Goal: Browse casually: Explore the website without a specific task or goal

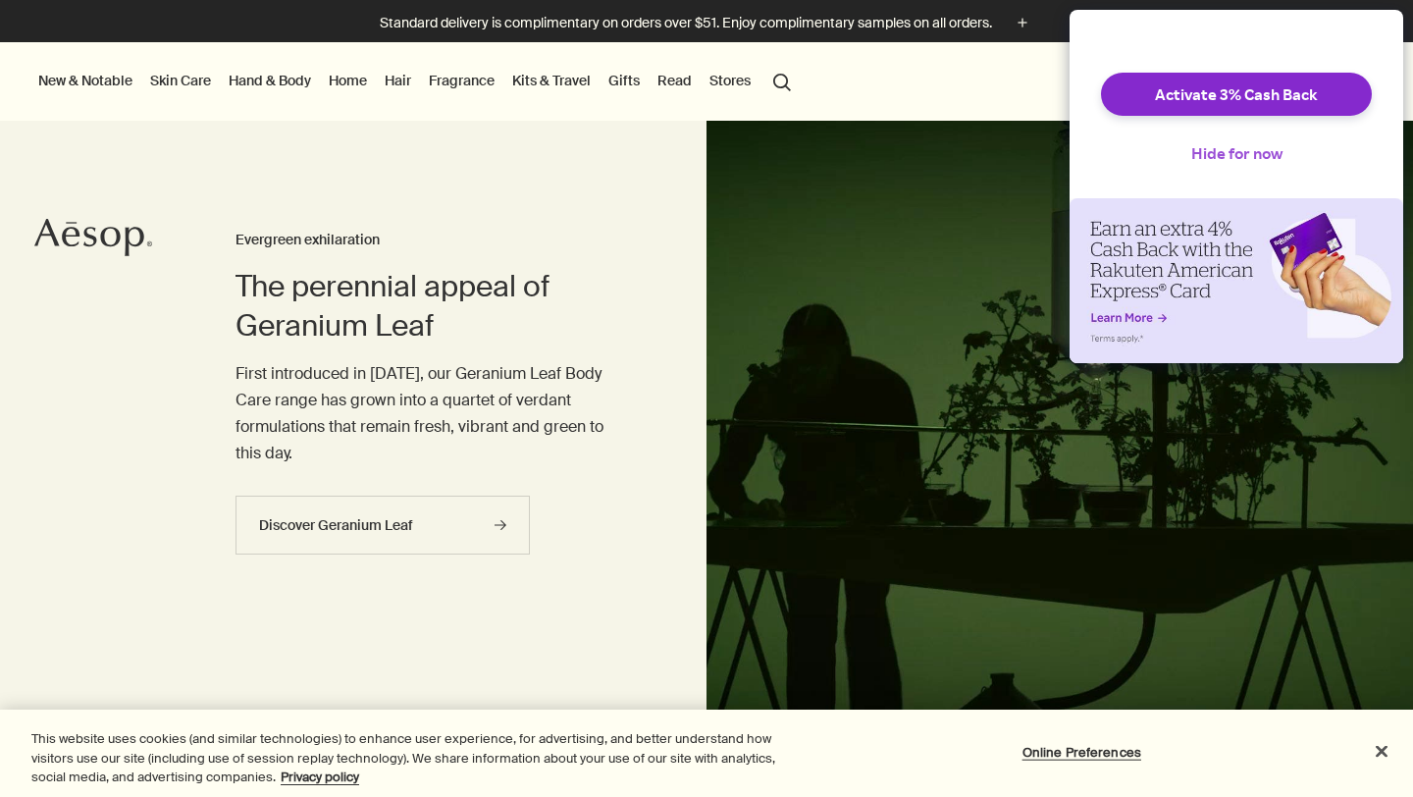
click at [1254, 164] on button "Hide for now" at bounding box center [1237, 153] width 123 height 43
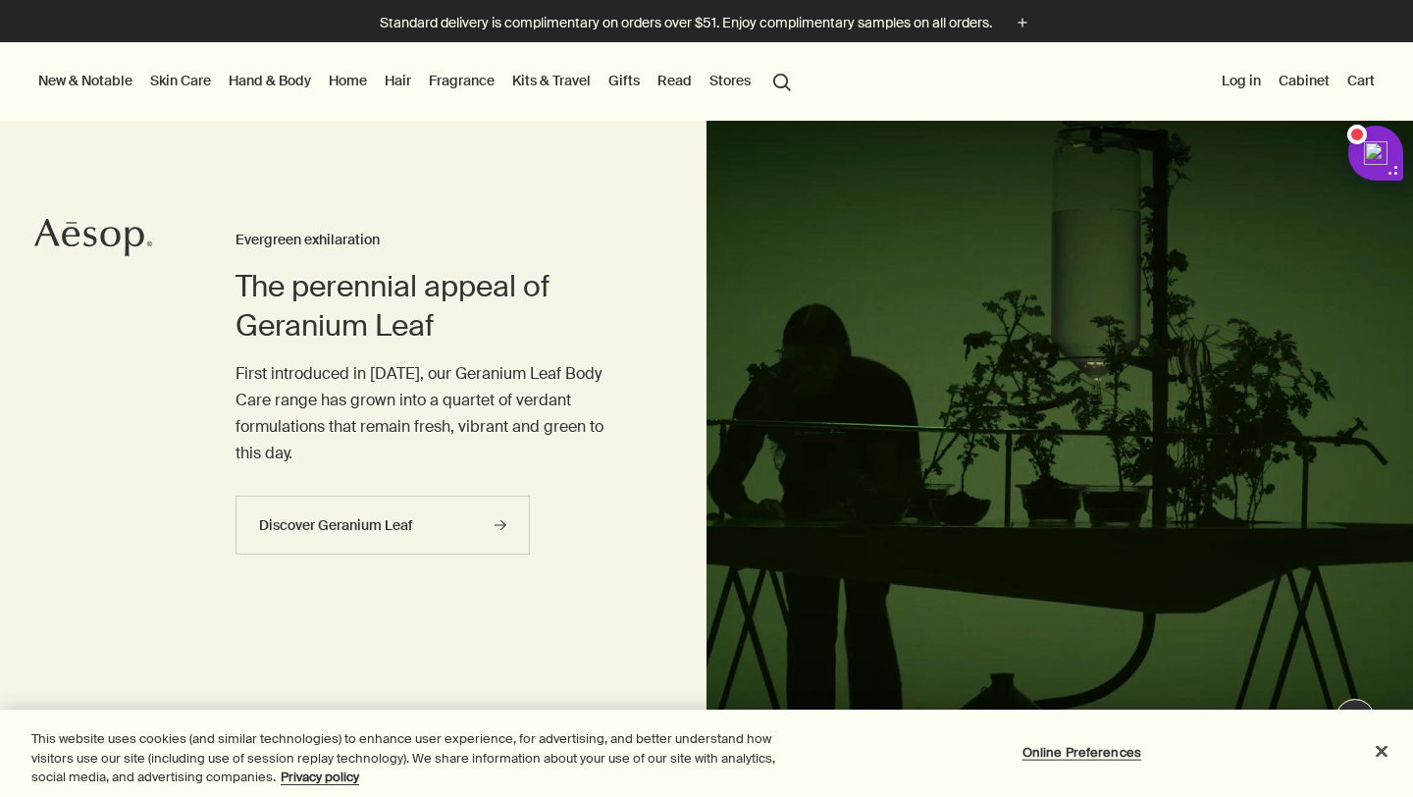
click at [112, 87] on button "New & Notable" at bounding box center [85, 81] width 102 height 26
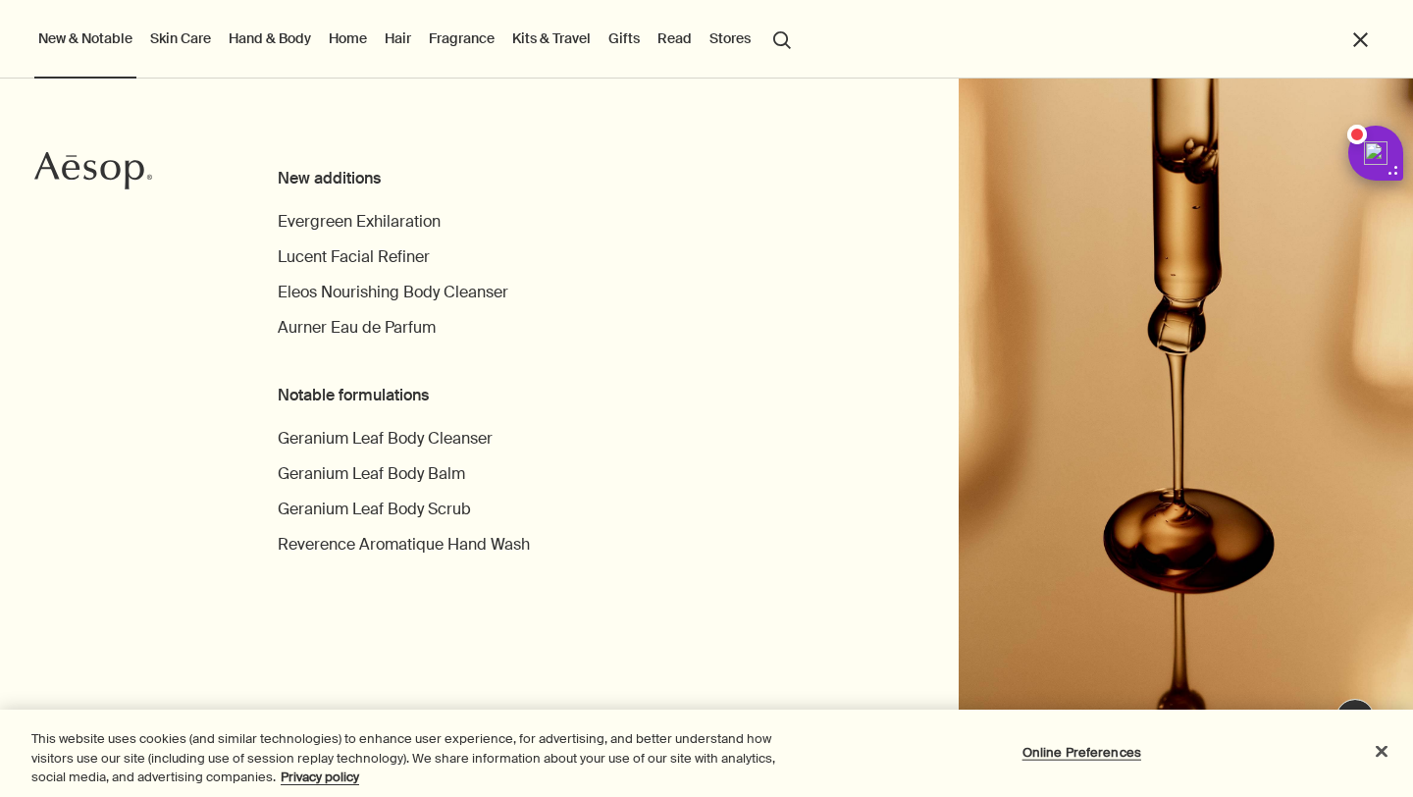
click at [179, 38] on link "Skin Care" at bounding box center [180, 39] width 69 height 26
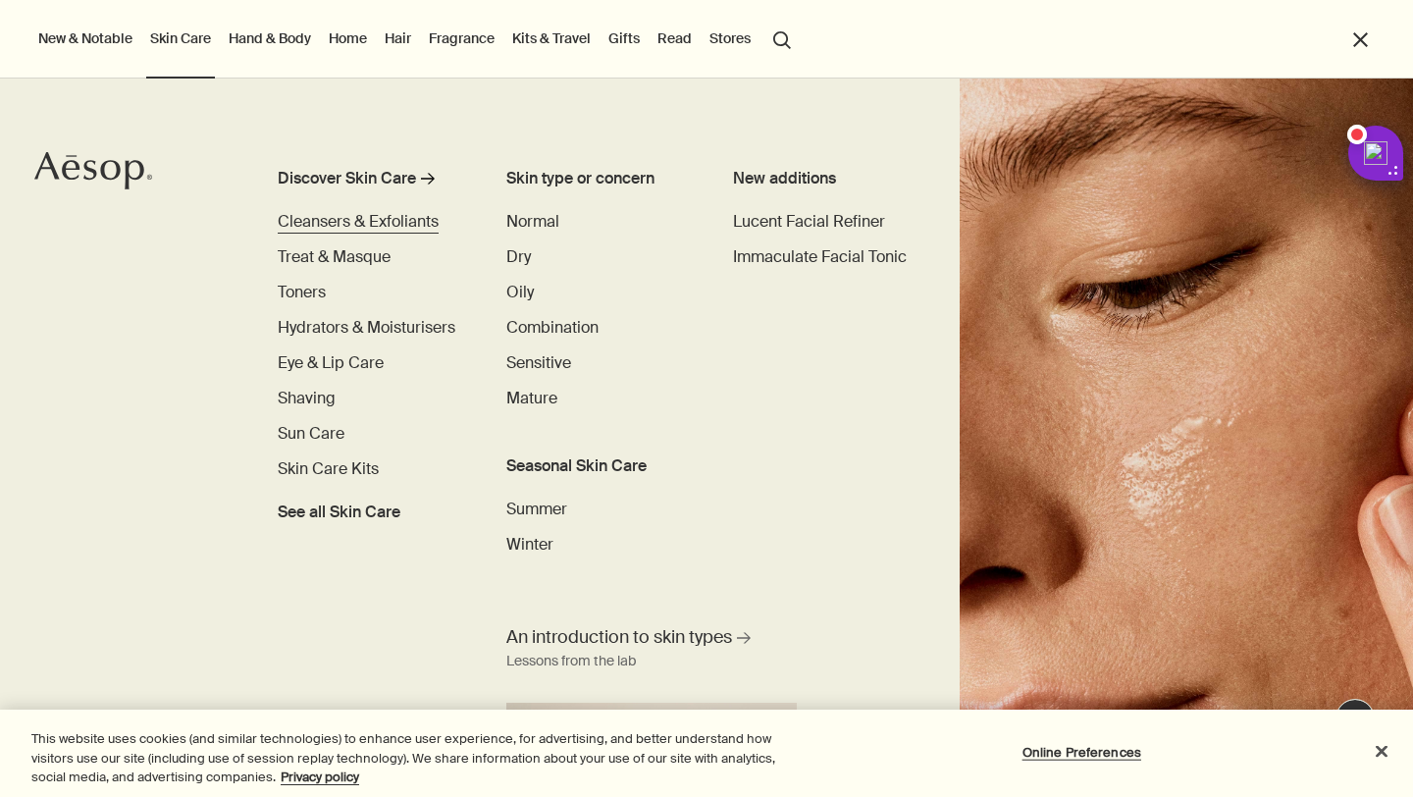
click at [408, 219] on span "Cleansers & Exfoliants" at bounding box center [358, 221] width 161 height 21
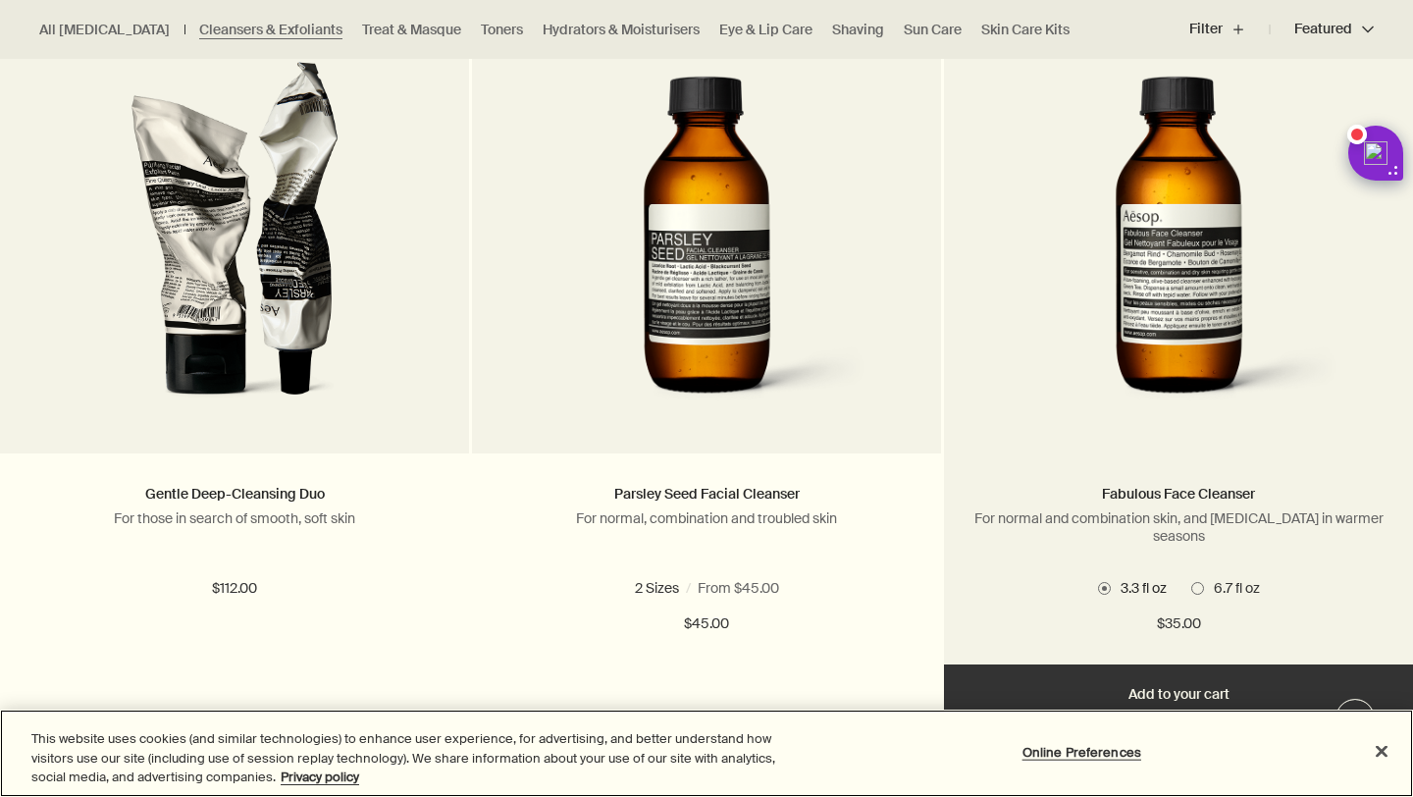
scroll to position [664, 0]
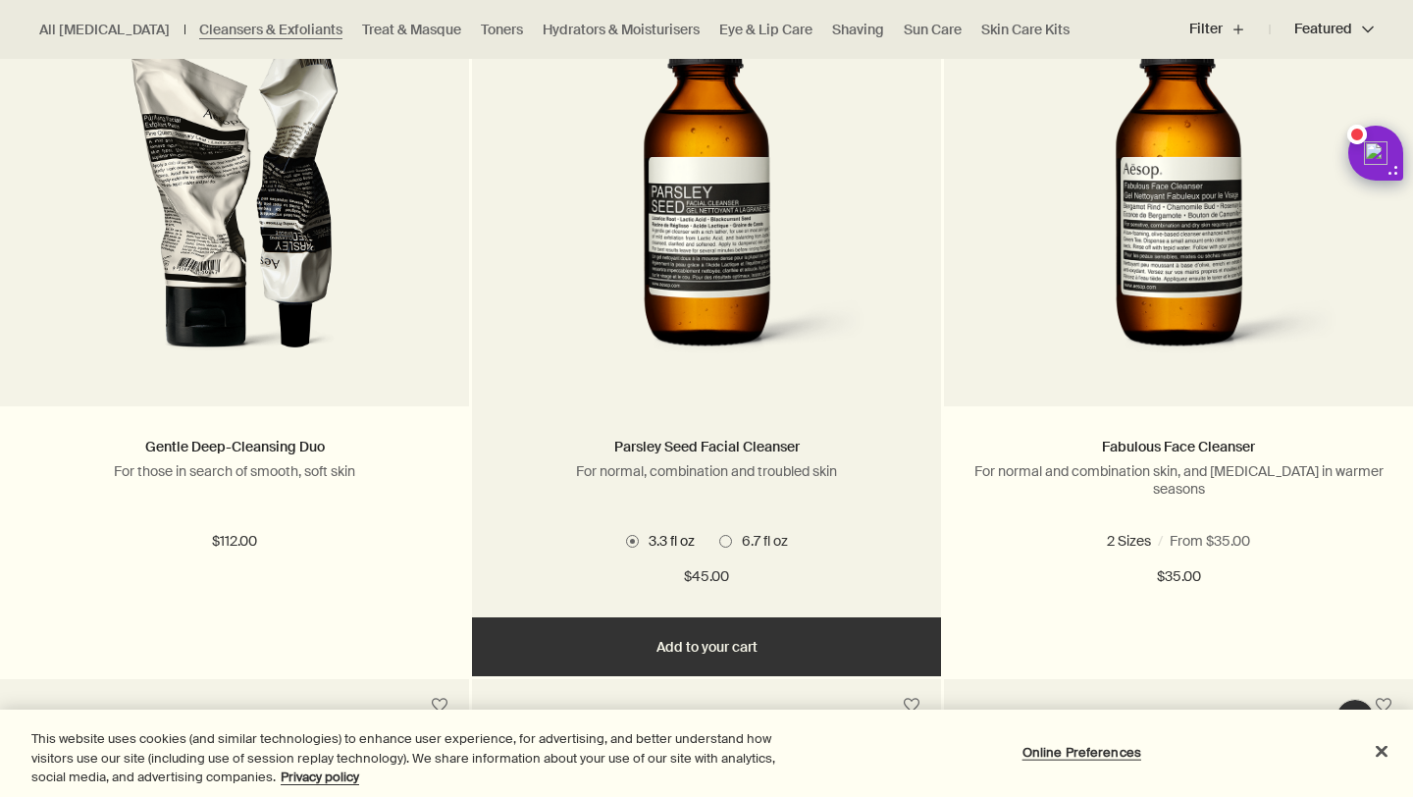
click at [751, 540] on span "6.7 fl oz" at bounding box center [760, 541] width 56 height 18
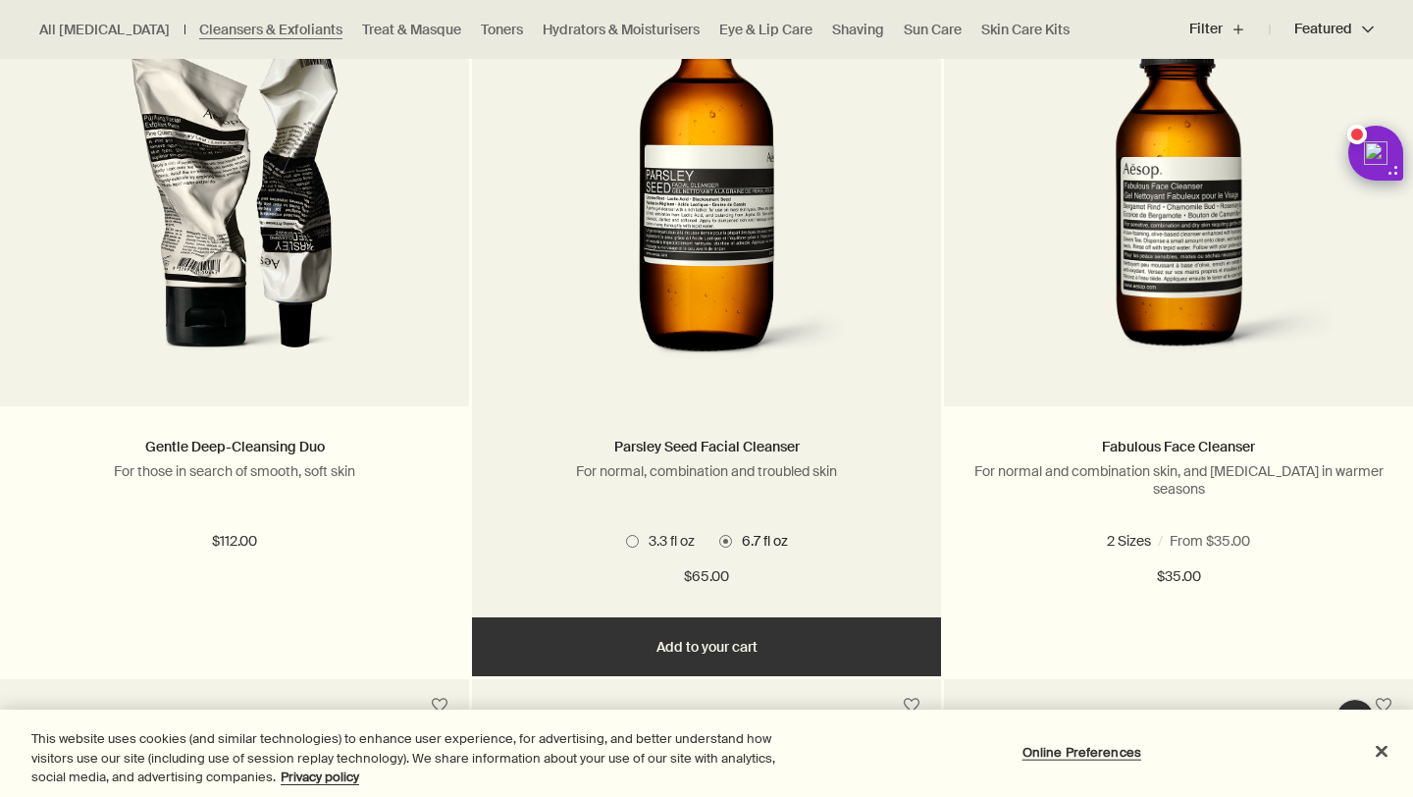
click at [757, 280] on img at bounding box center [706, 195] width 315 height 363
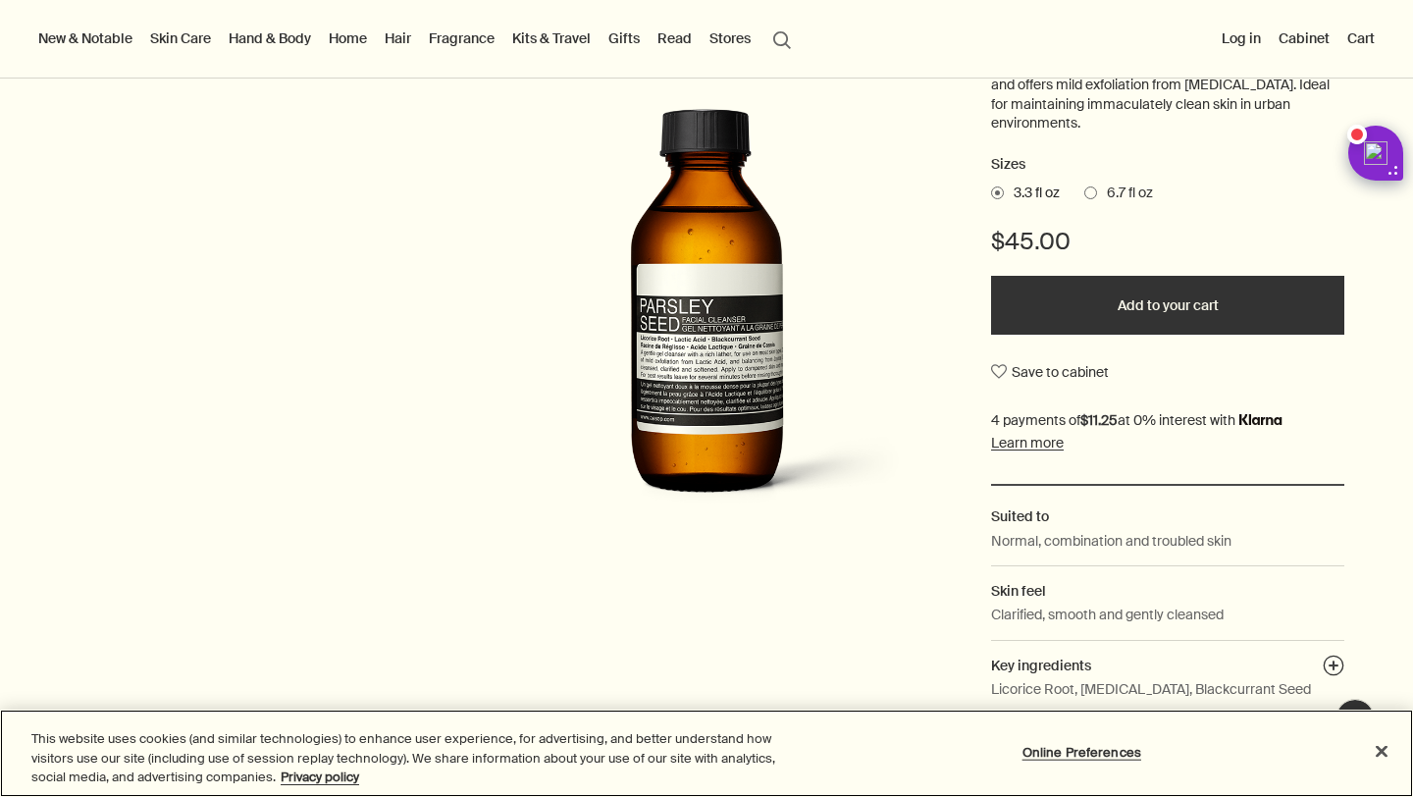
scroll to position [353, 0]
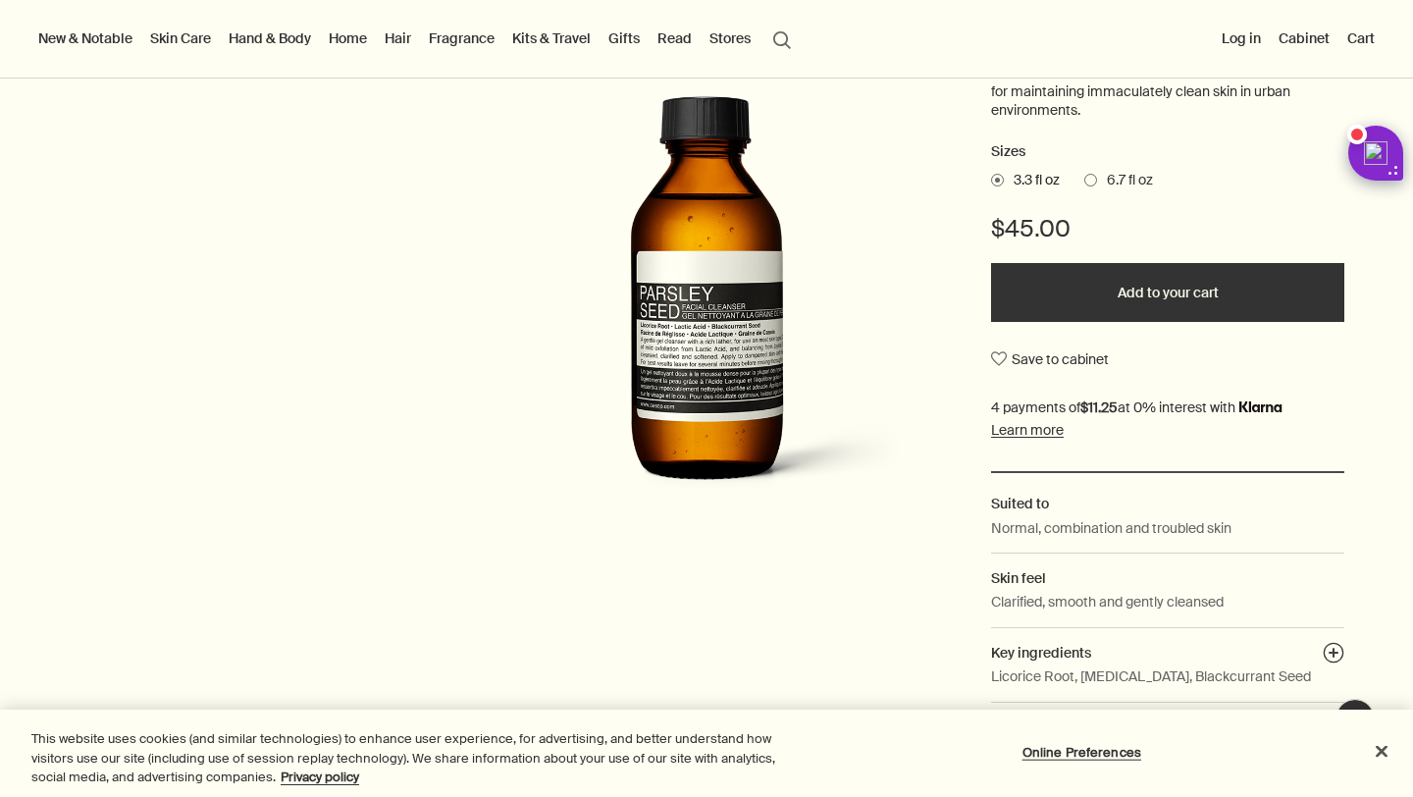
click at [692, 398] on img at bounding box center [707, 298] width 432 height 440
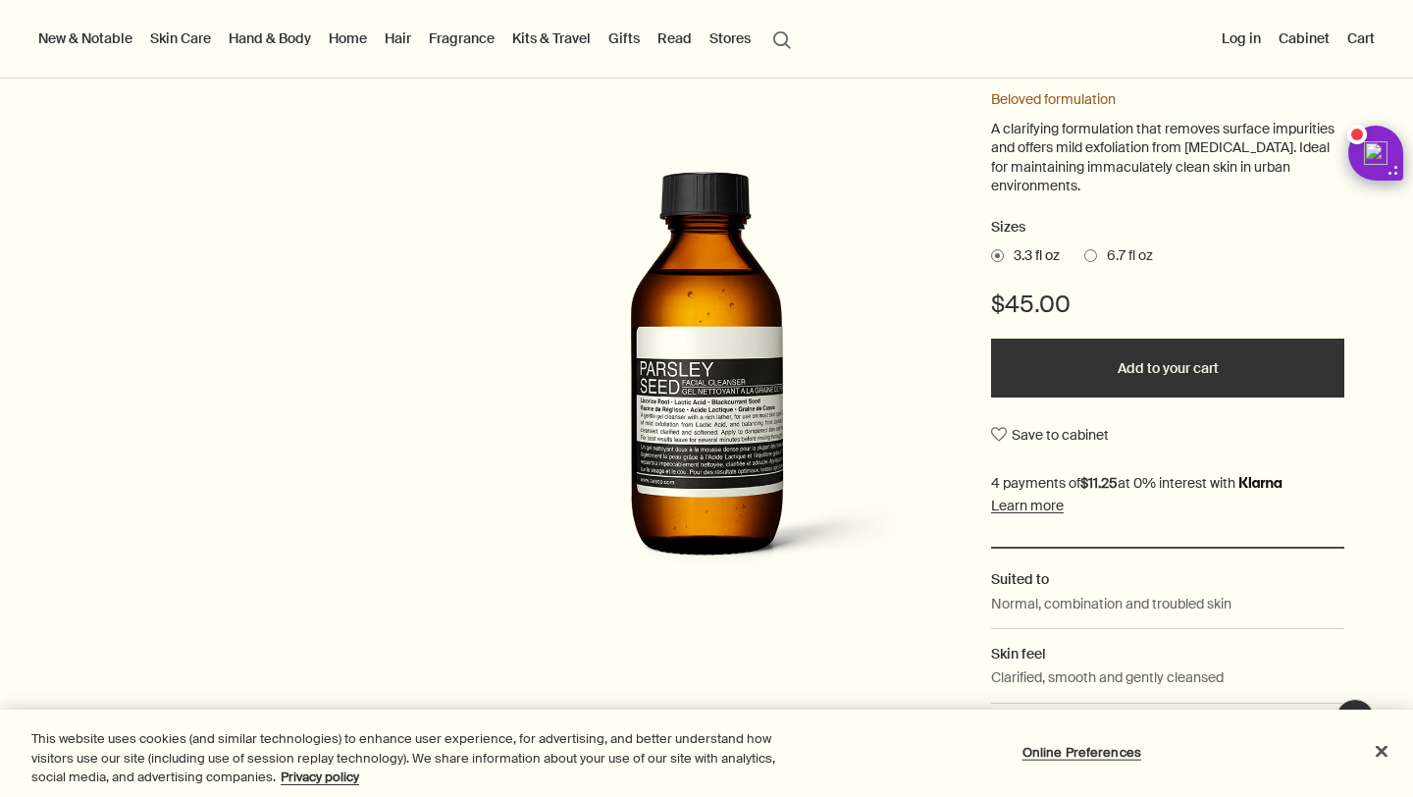
scroll to position [254, 0]
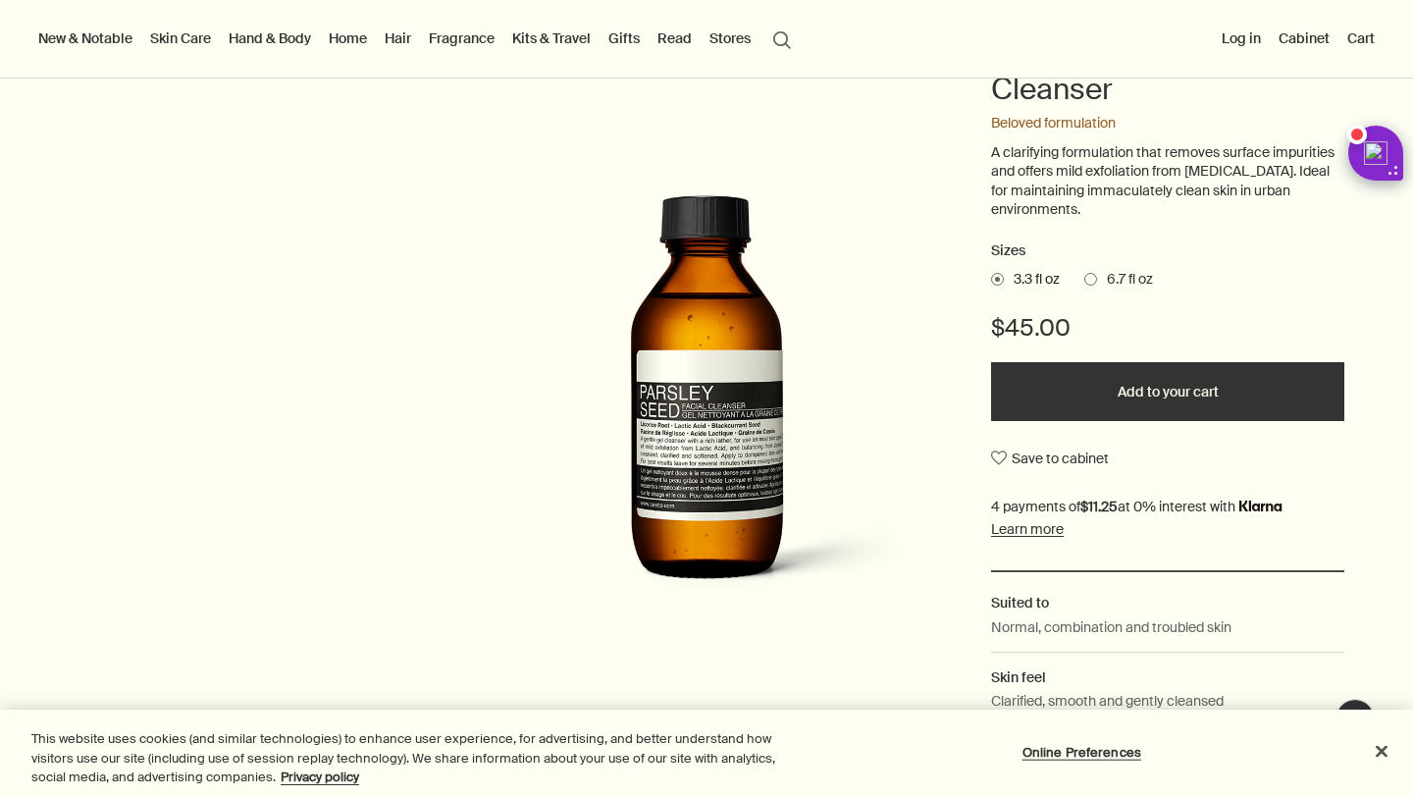
click at [1129, 273] on span "6.7 fl oz" at bounding box center [1125, 280] width 56 height 20
click at [1085, 273] on input "6.7 fl oz" at bounding box center [1085, 276] width 0 height 13
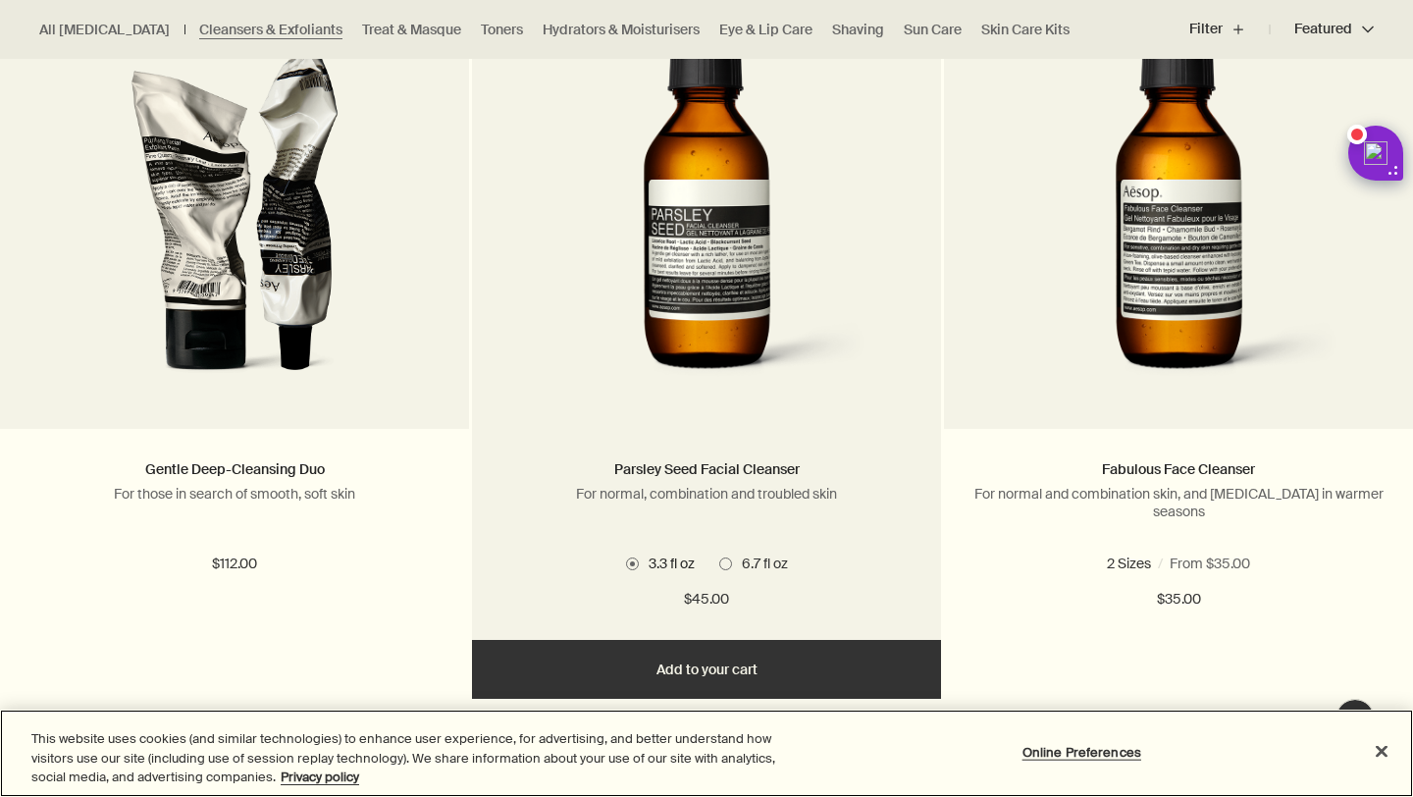
scroll to position [649, 0]
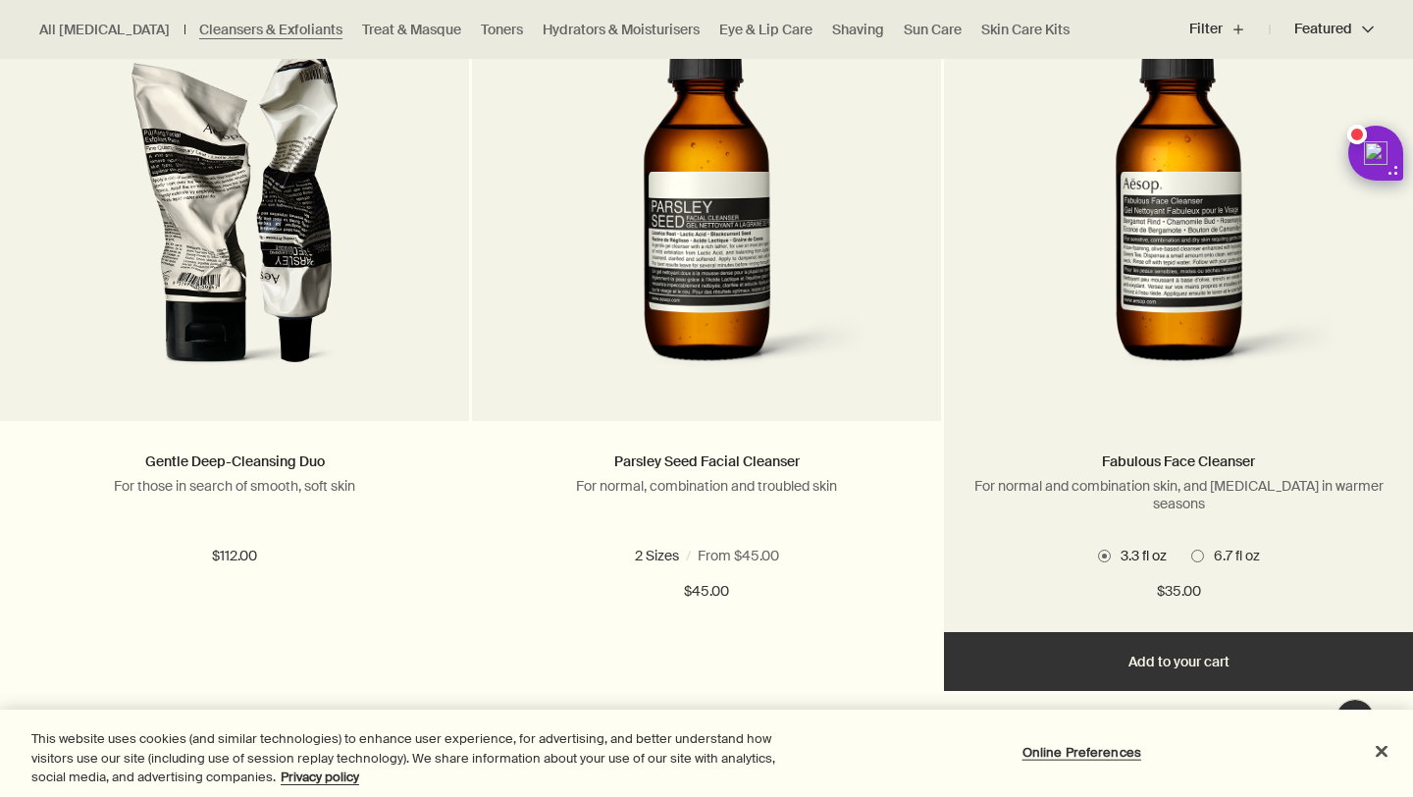
click at [1239, 556] on span "6.7 fl oz" at bounding box center [1232, 556] width 56 height 18
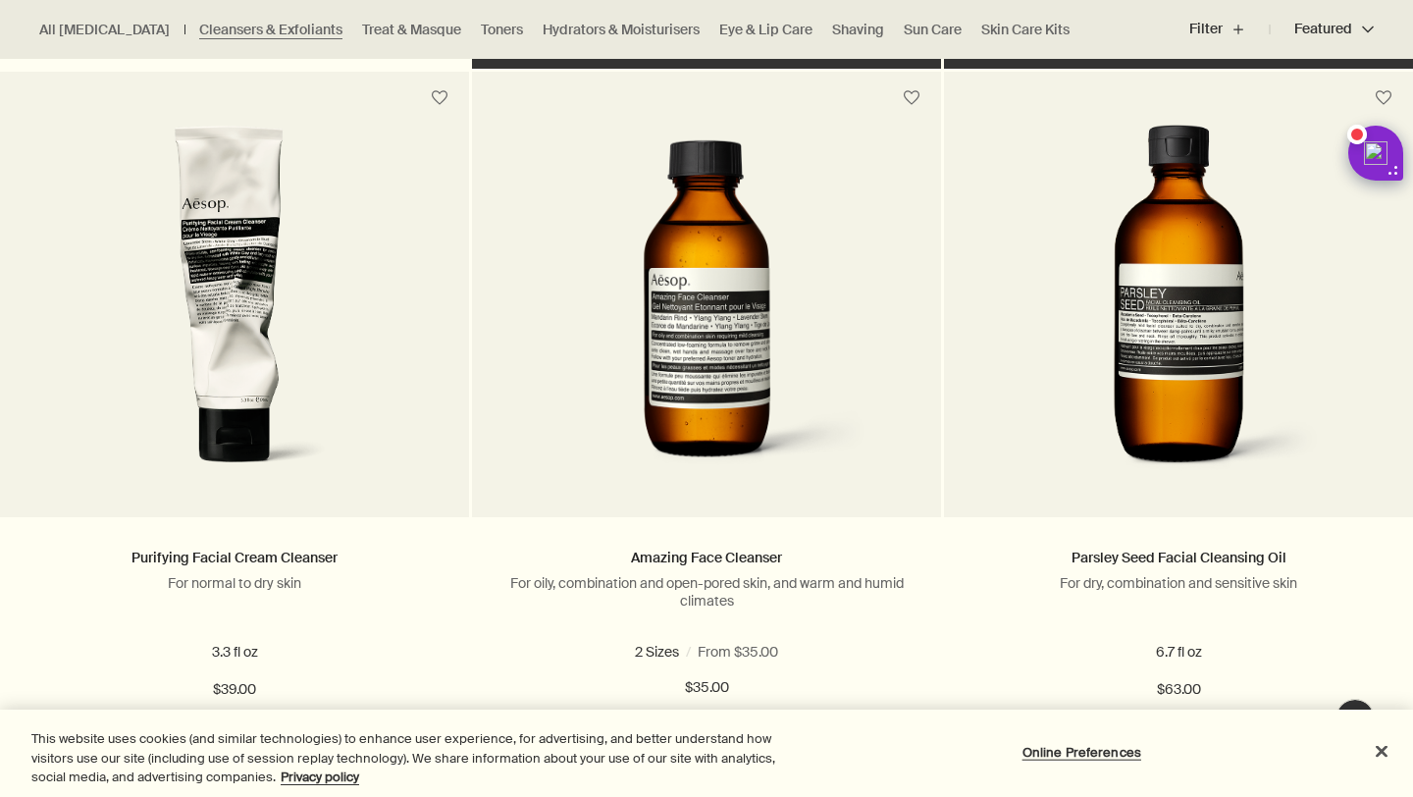
scroll to position [1272, 0]
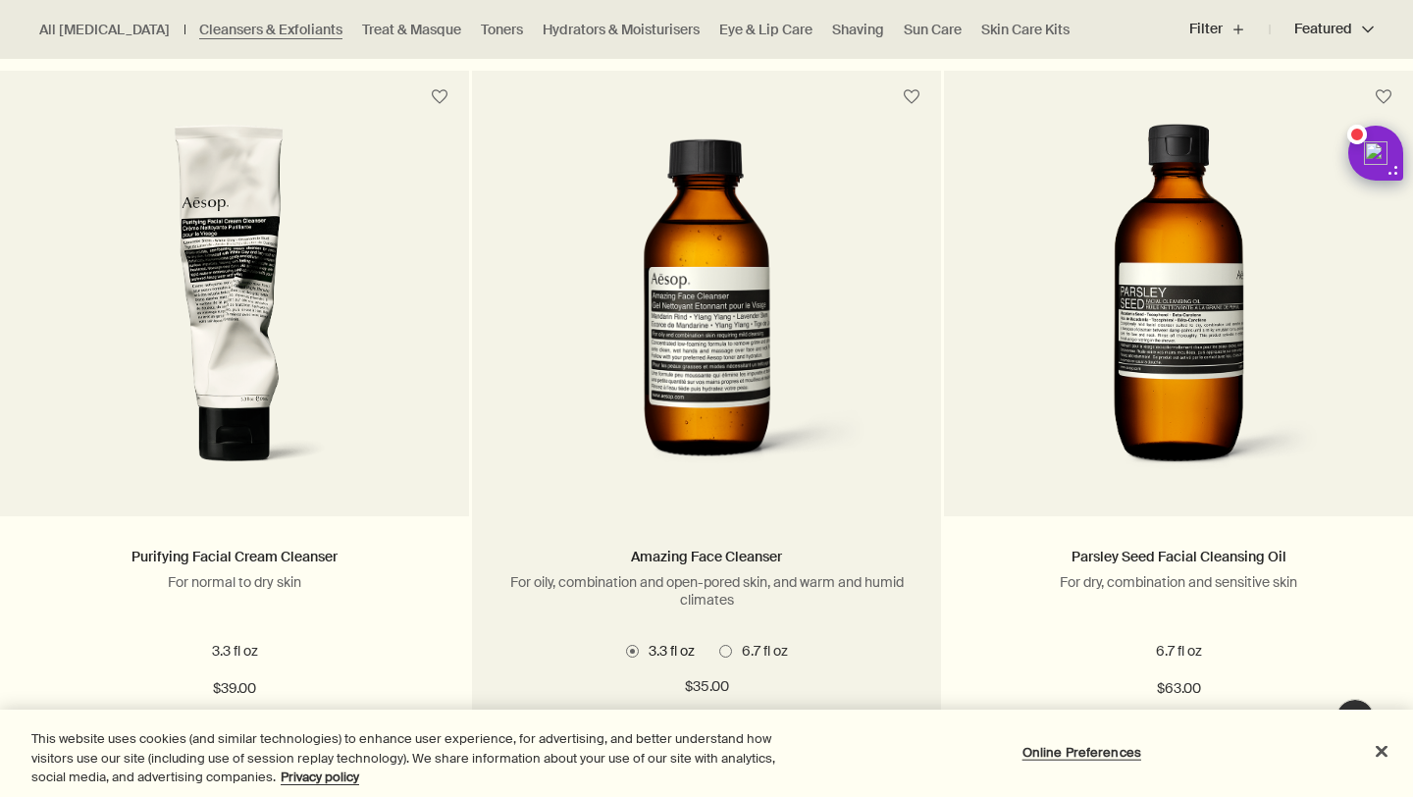
click at [758, 649] on span "6.7 fl oz" at bounding box center [760, 651] width 56 height 18
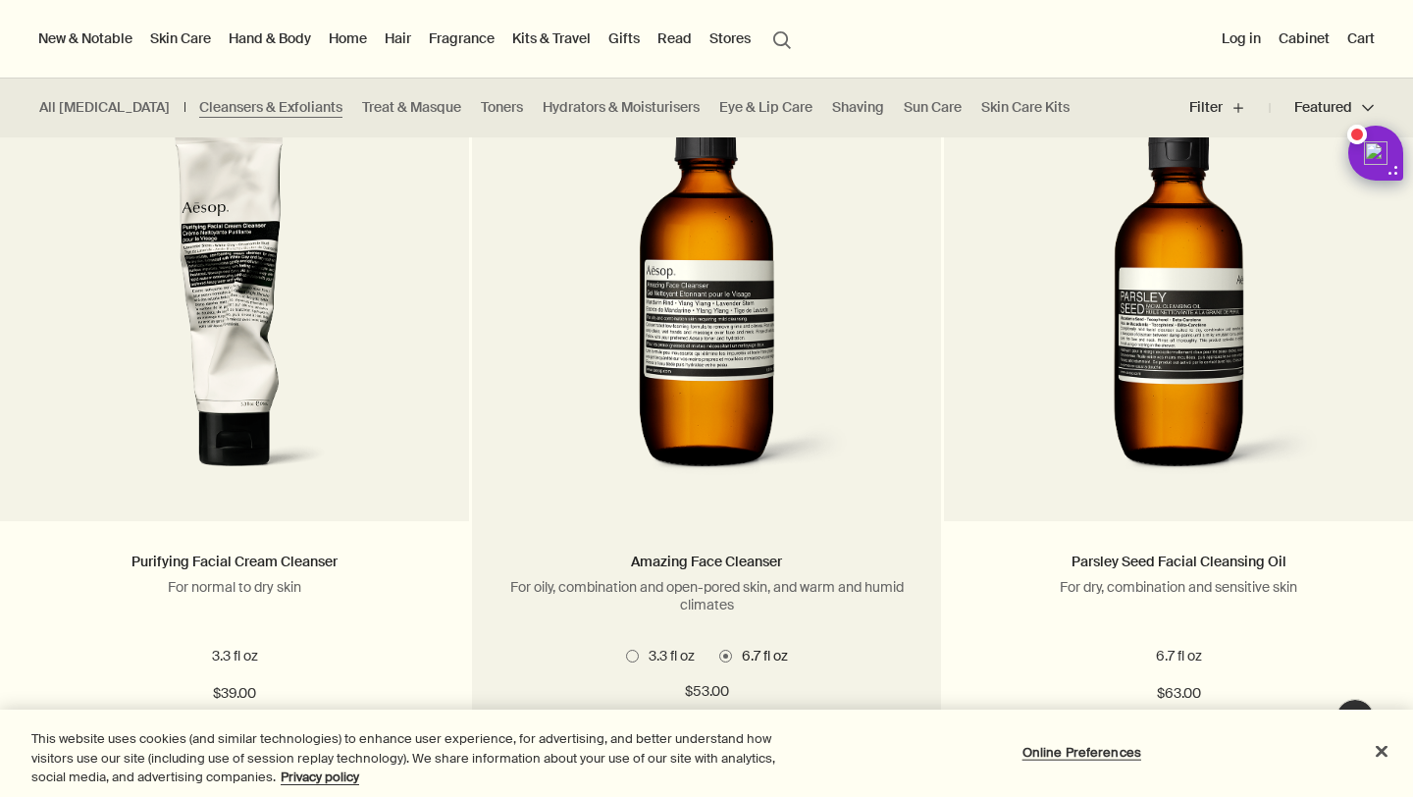
scroll to position [1253, 0]
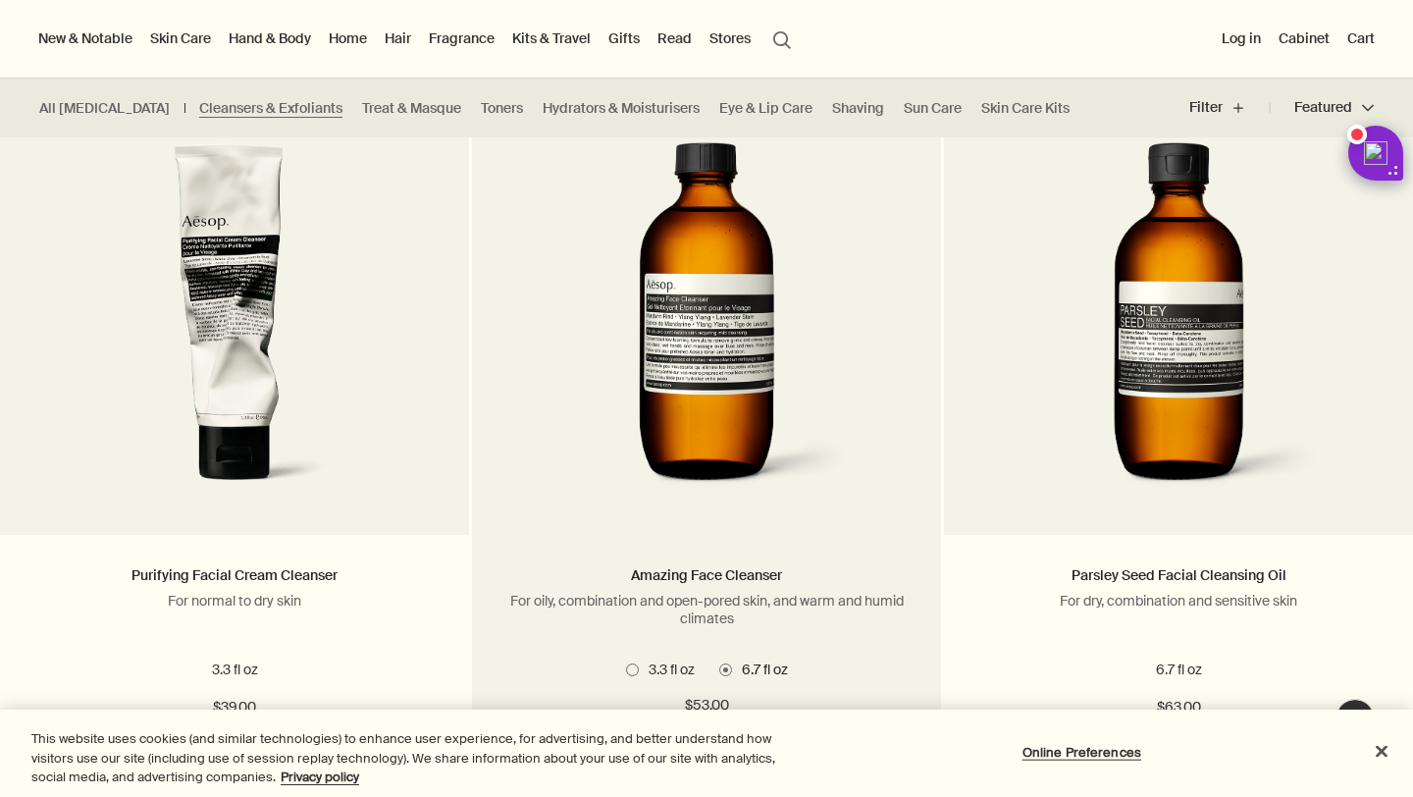
click at [717, 449] on img at bounding box center [706, 323] width 315 height 363
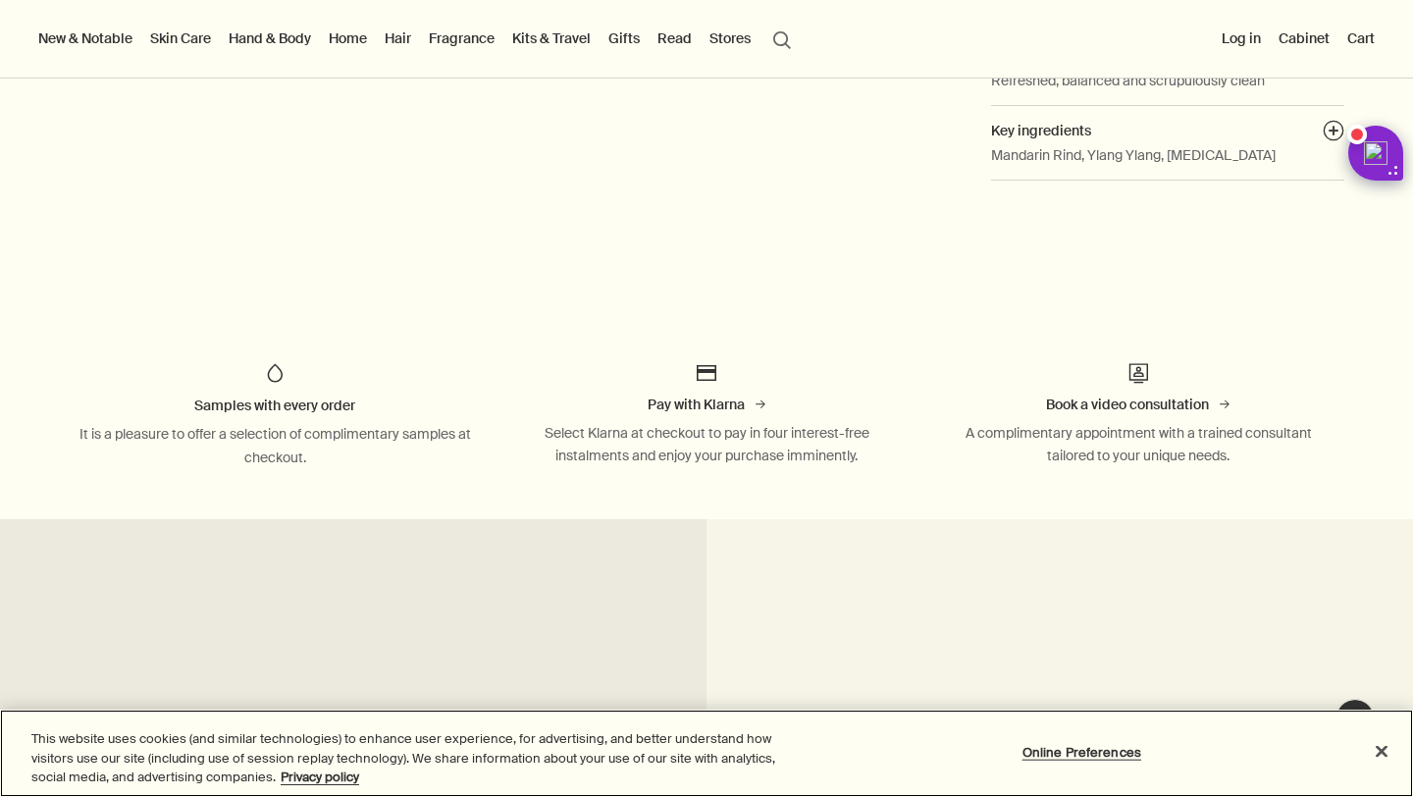
scroll to position [114, 0]
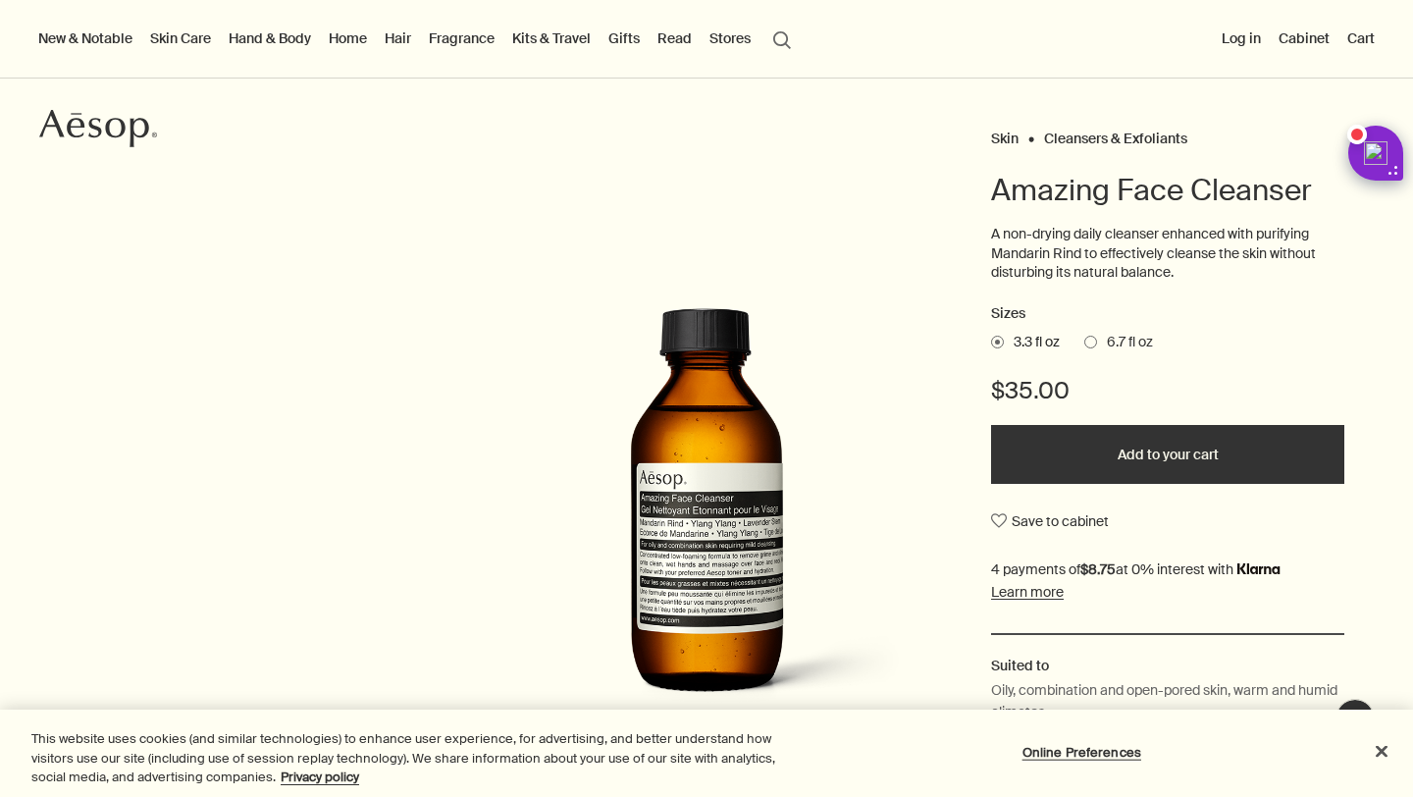
click at [1117, 338] on span "6.7 fl oz" at bounding box center [1125, 343] width 56 height 20
click at [1085, 338] on input "6.7 fl oz" at bounding box center [1085, 339] width 0 height 13
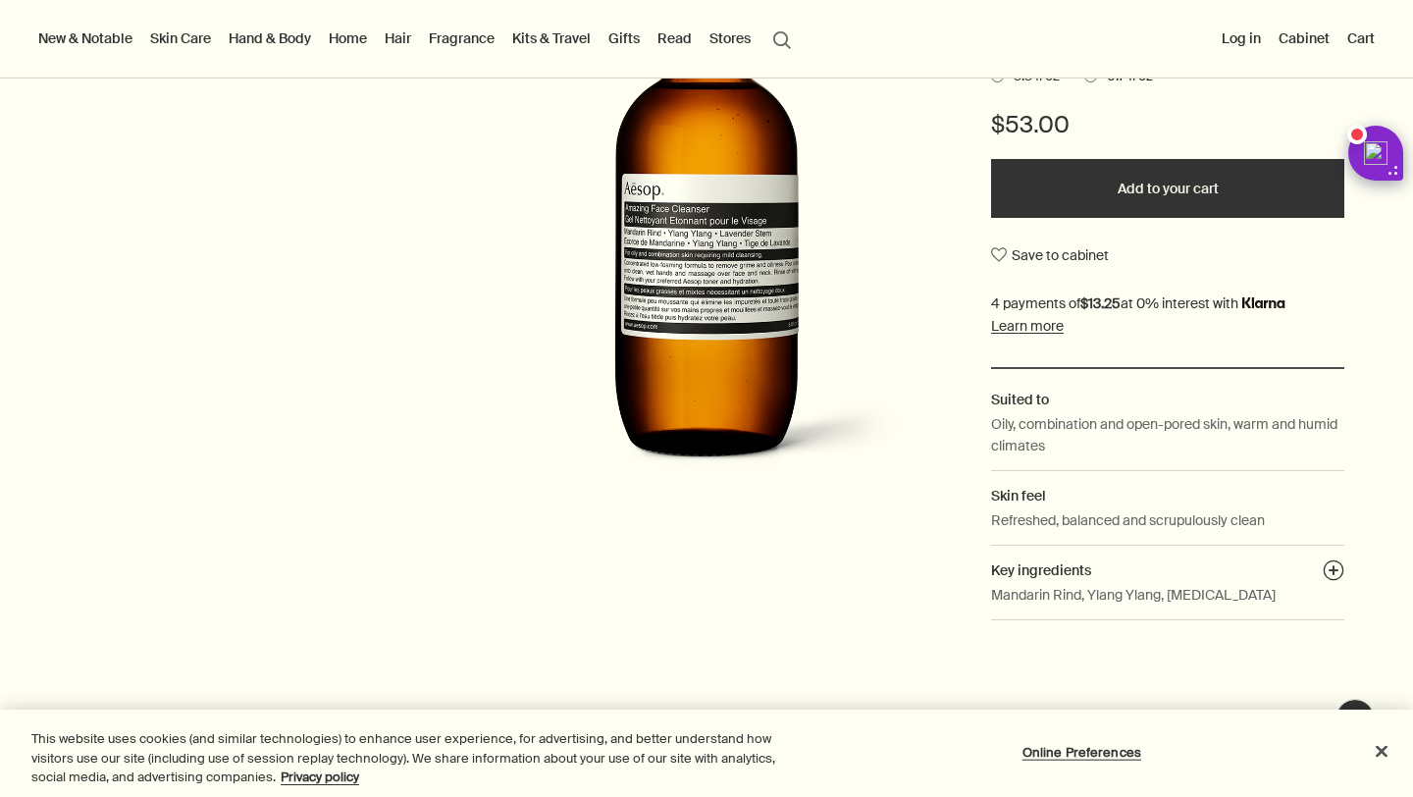
scroll to position [382, 0]
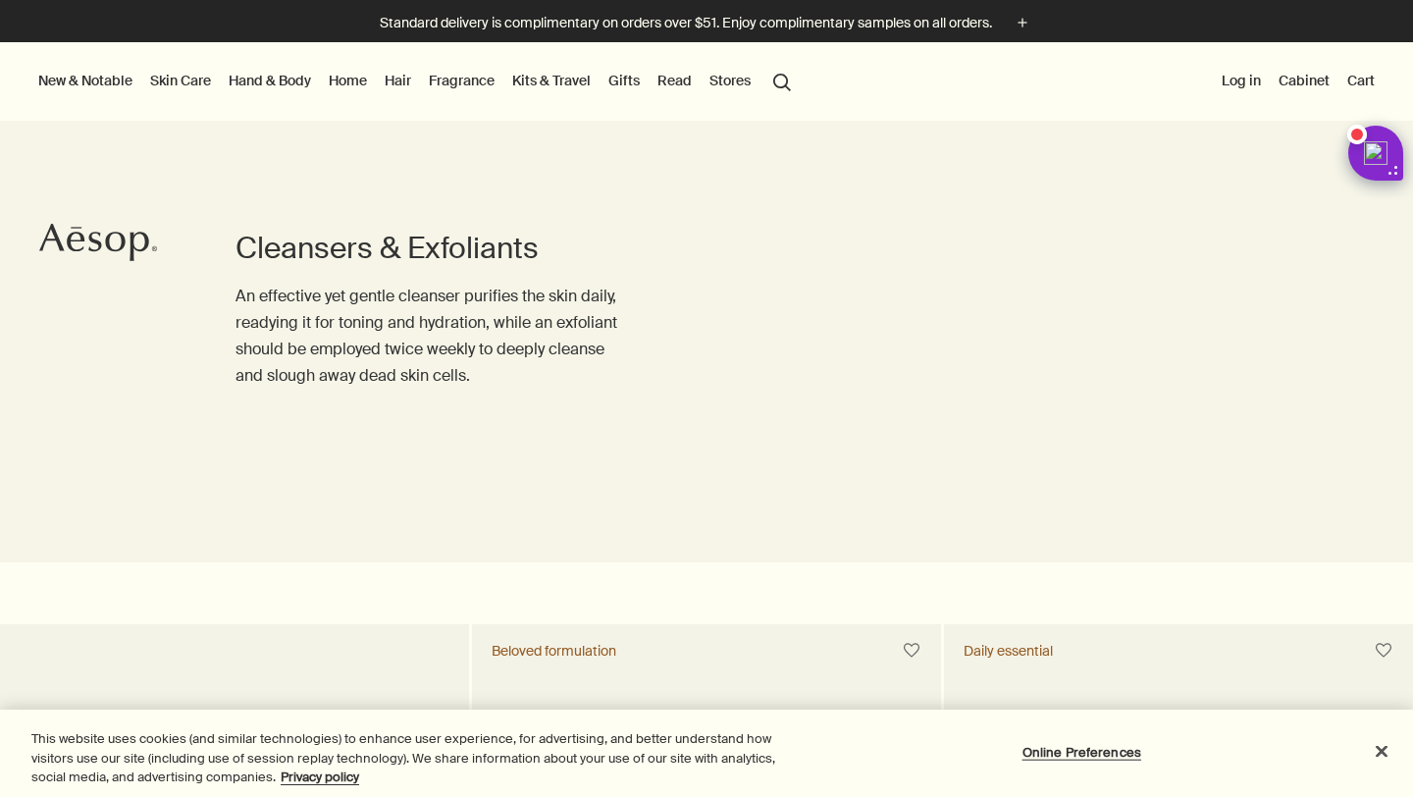
scroll to position [1253, 0]
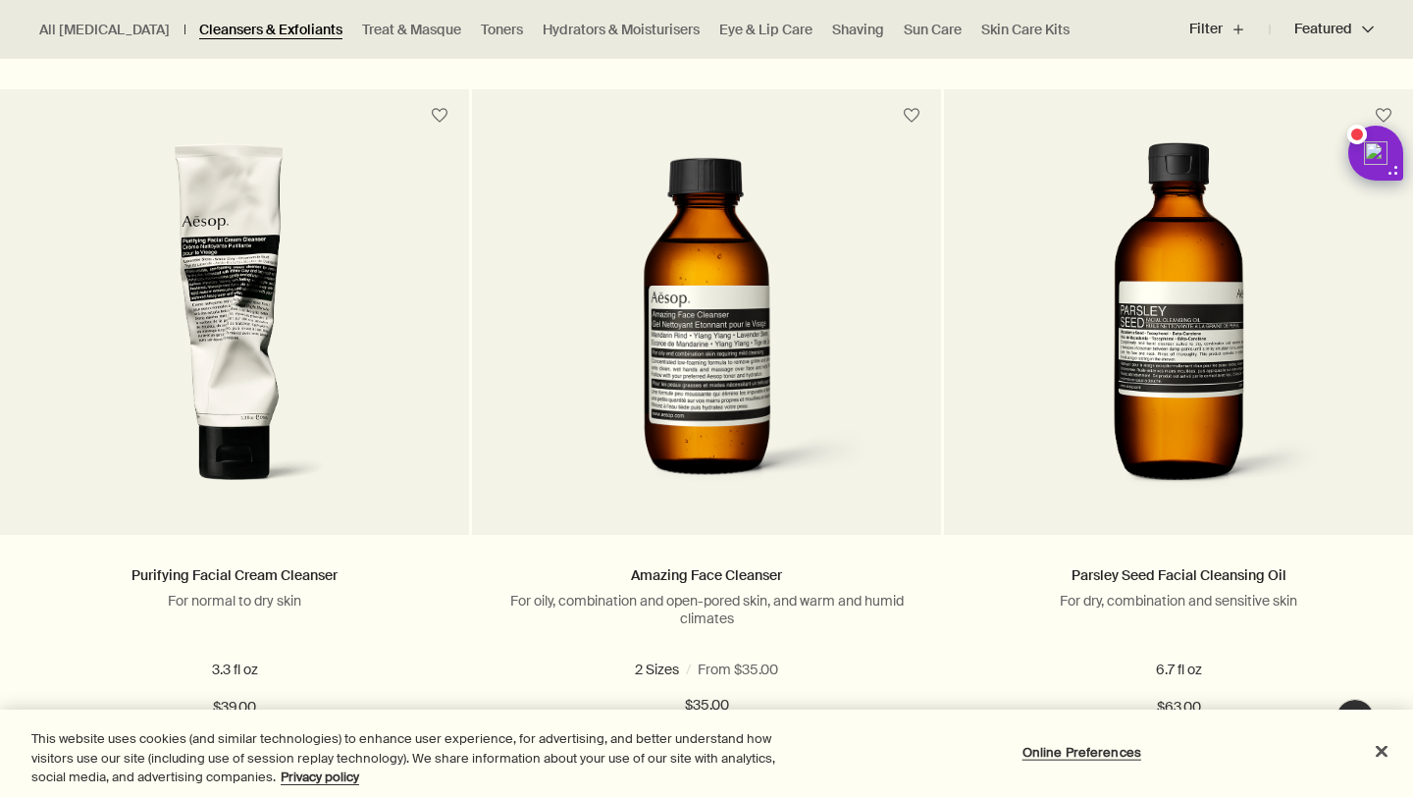
click at [232, 29] on link "Cleansers & Exfoliants" at bounding box center [270, 30] width 143 height 19
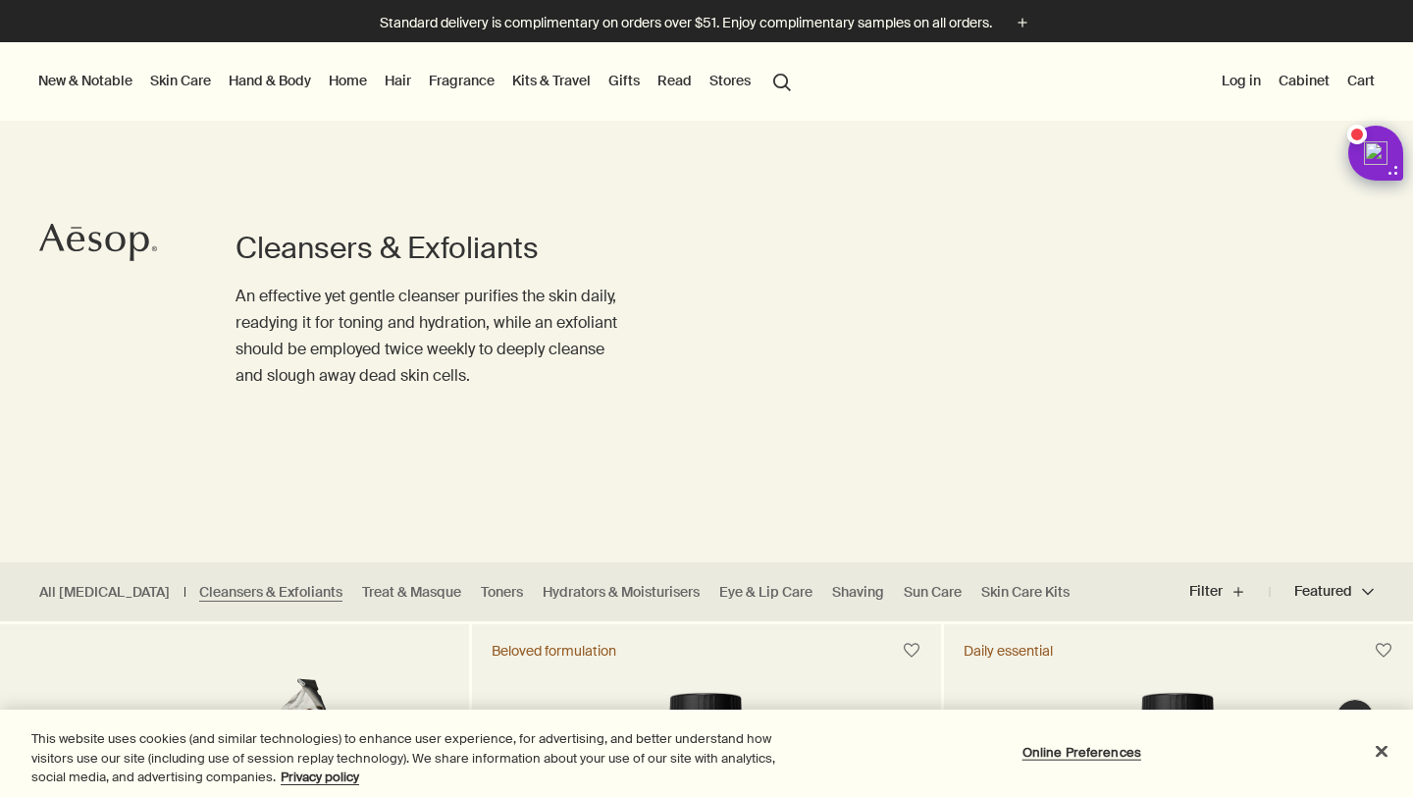
click at [196, 80] on link "Skin Care" at bounding box center [180, 81] width 69 height 26
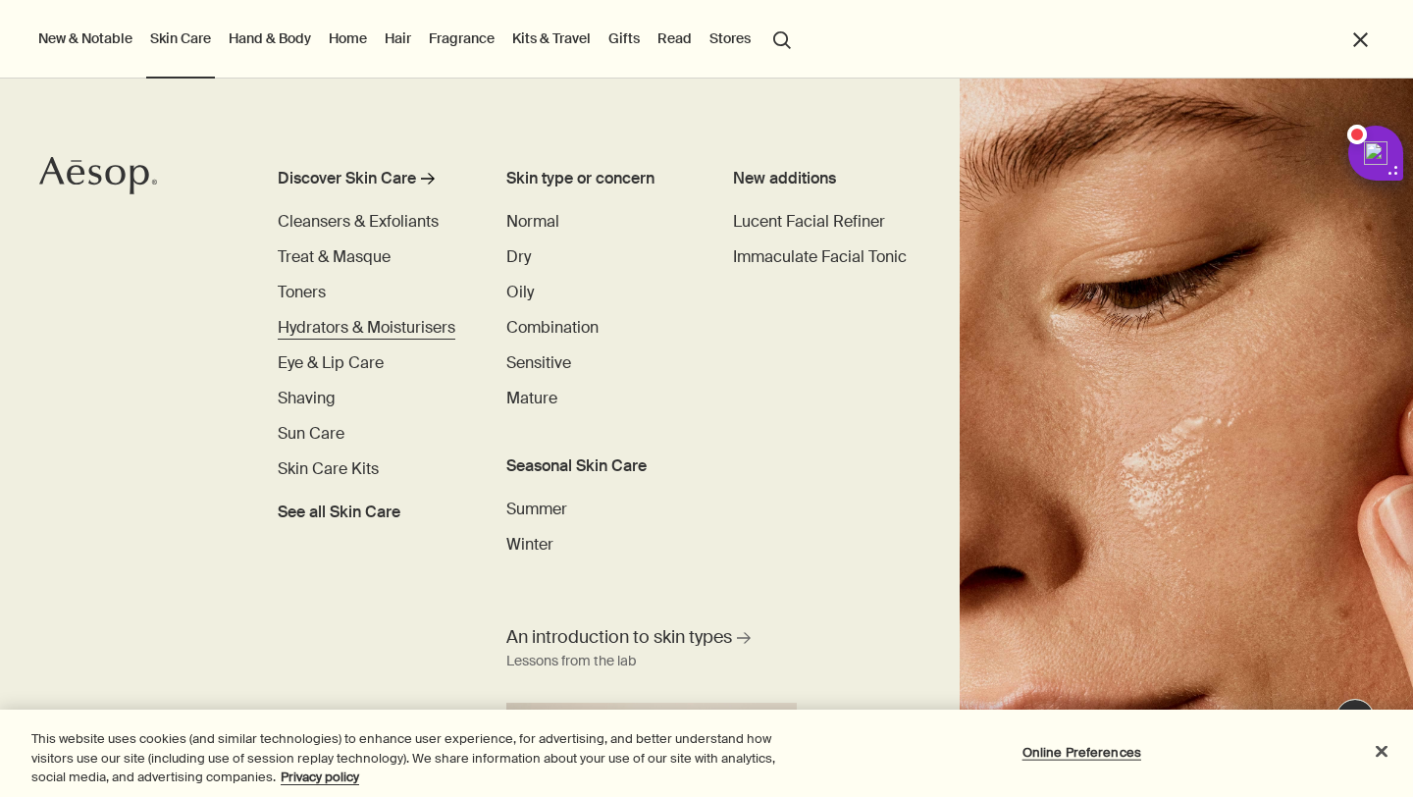
click at [352, 331] on span "Hydrators & Moisturisers" at bounding box center [367, 327] width 178 height 21
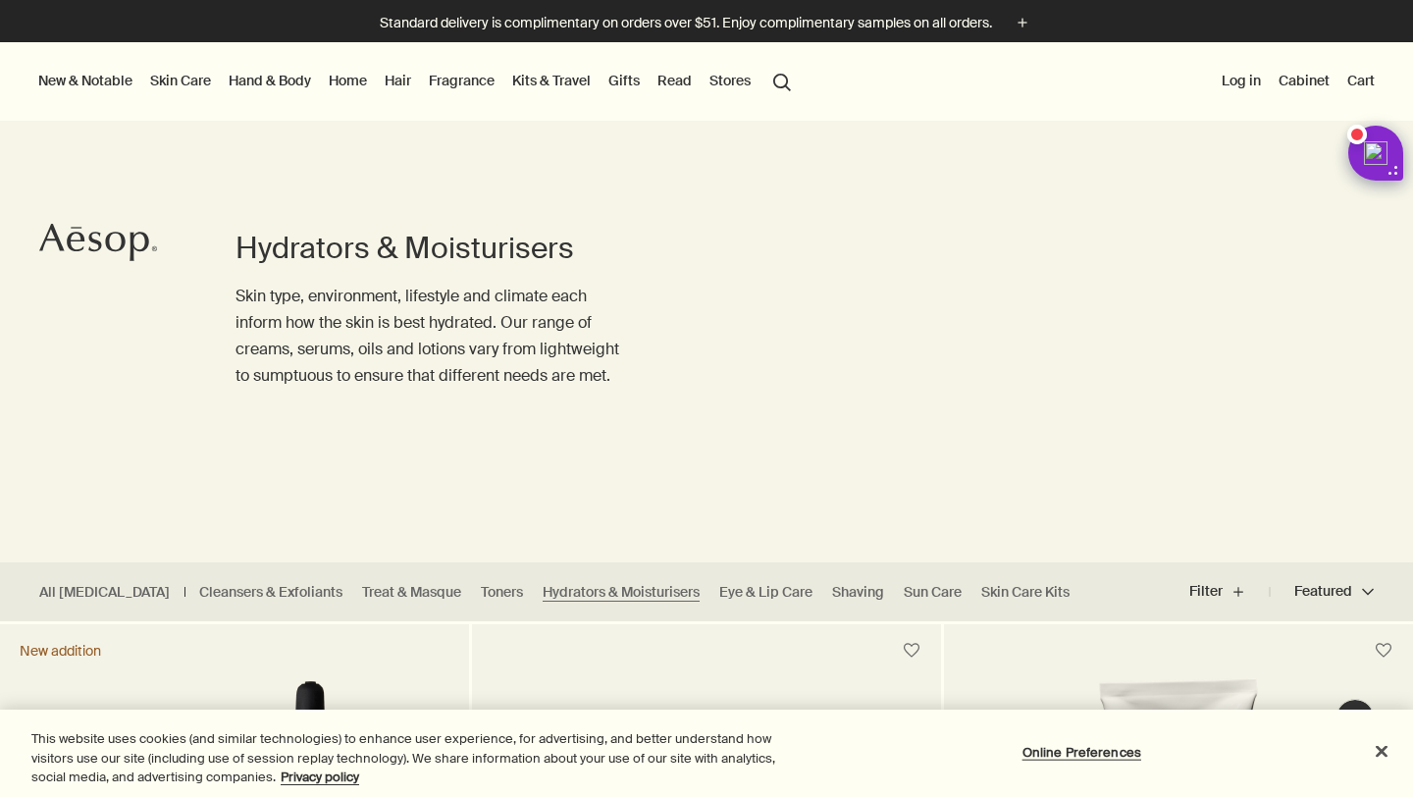
click at [179, 78] on link "Skin Care" at bounding box center [180, 81] width 69 height 26
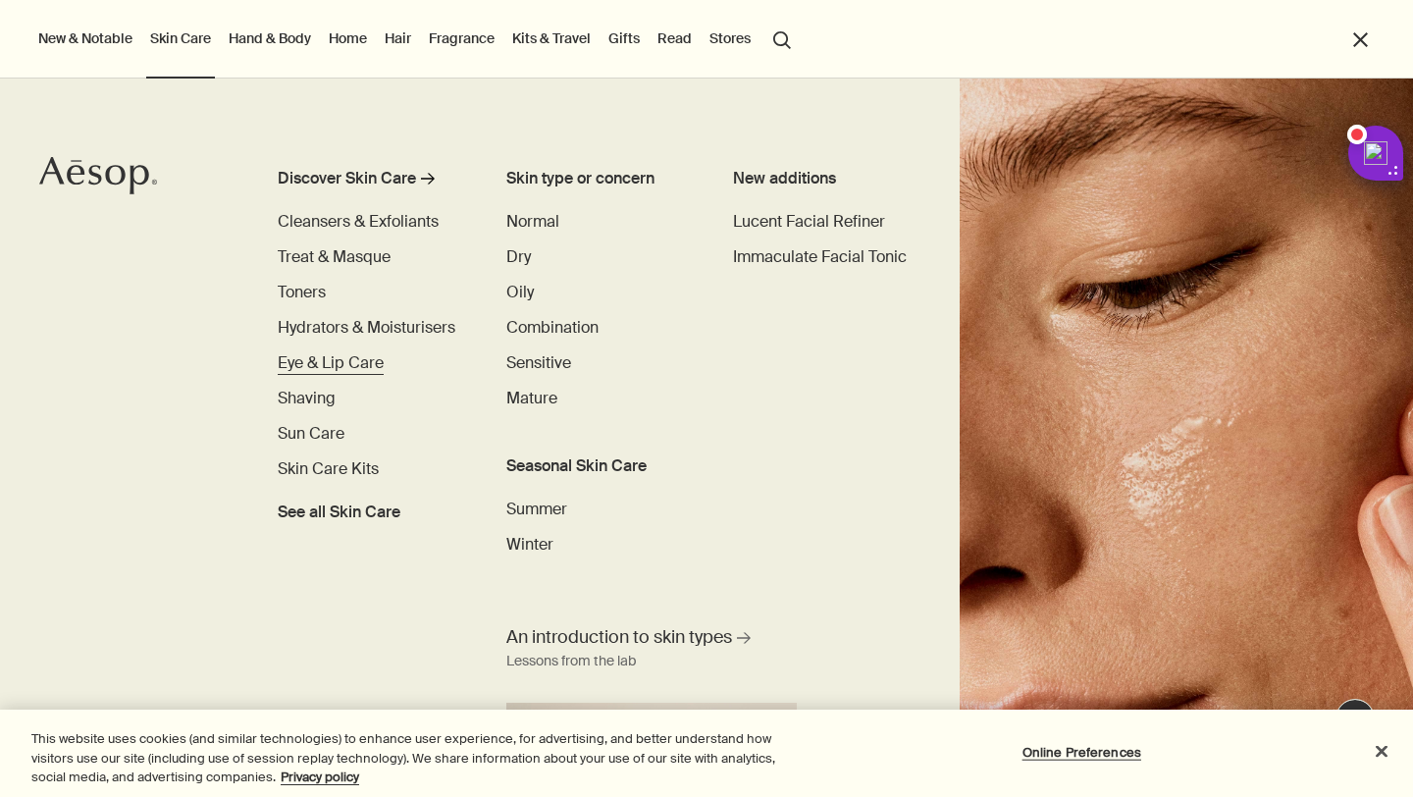
click at [354, 366] on span "Eye & Lip Care" at bounding box center [331, 362] width 106 height 21
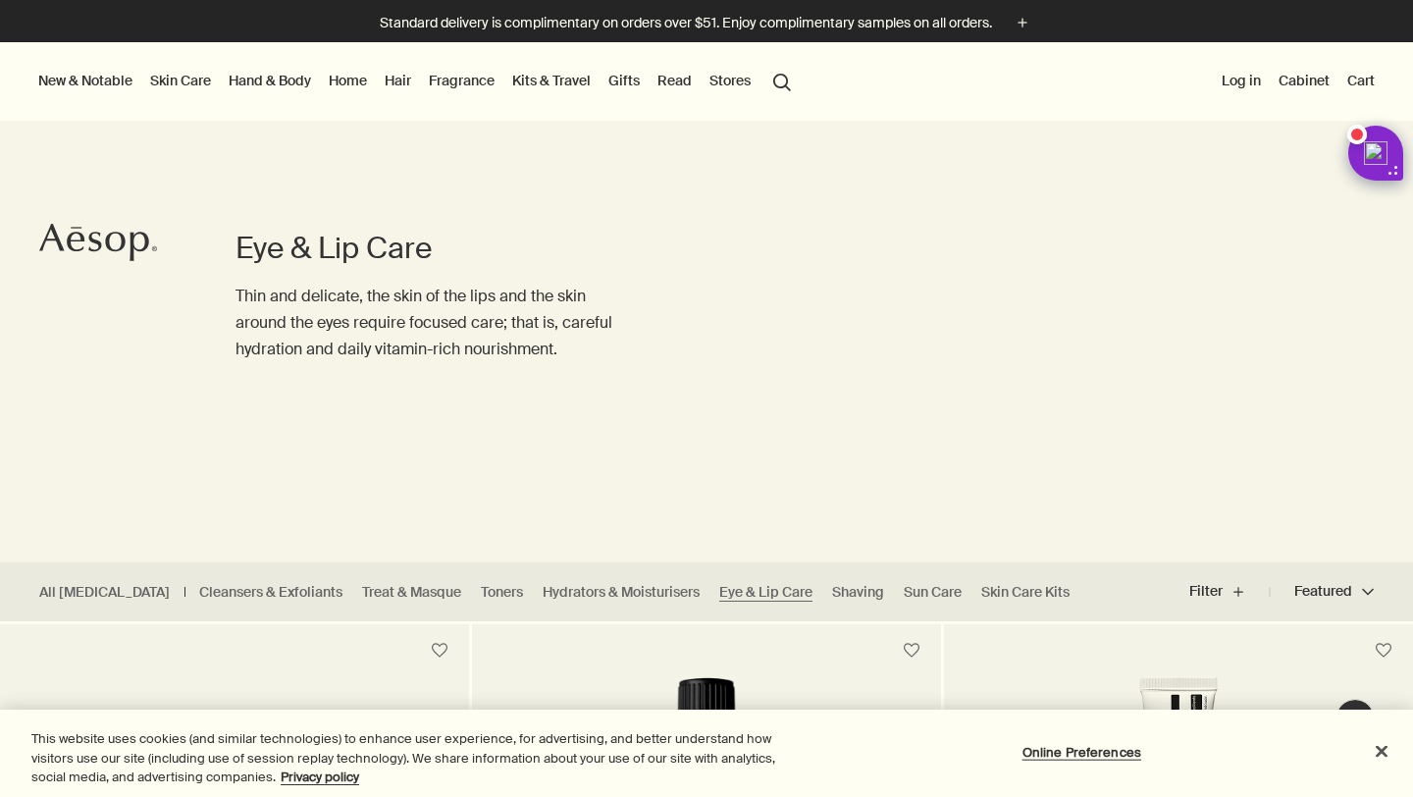
click at [184, 79] on link "Skin Care" at bounding box center [180, 81] width 69 height 26
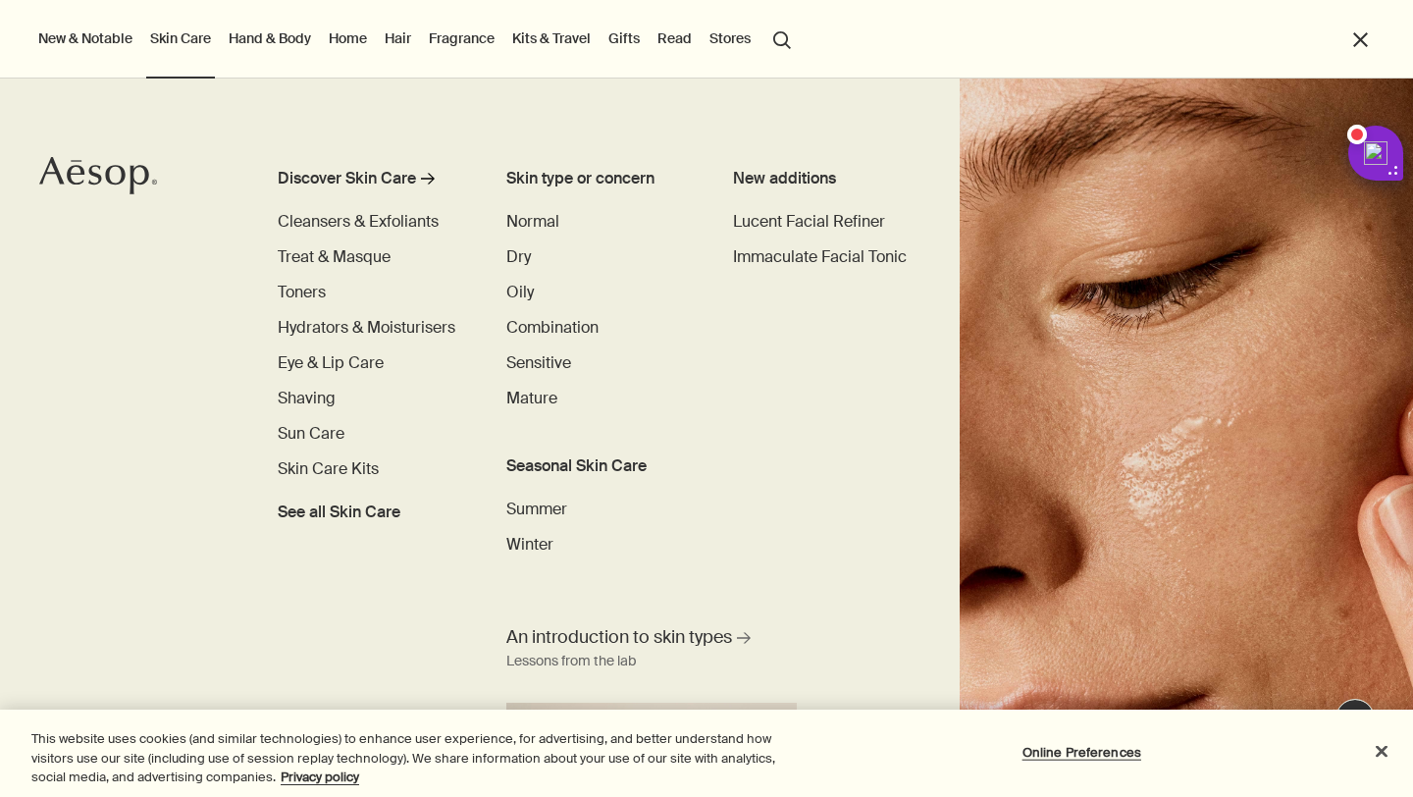
click at [266, 39] on link "Hand & Body" at bounding box center [270, 39] width 90 height 26
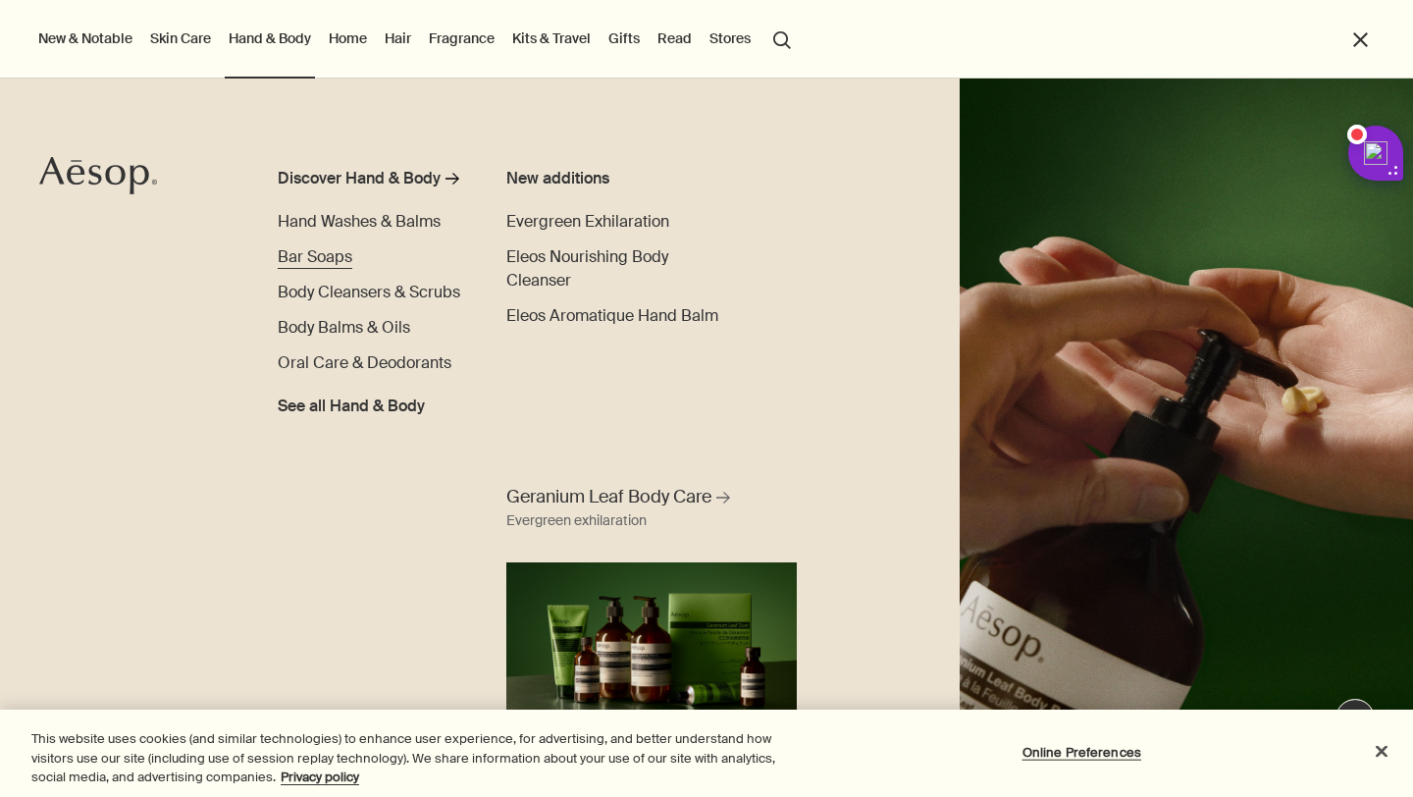
click at [326, 253] on span "Bar Soaps" at bounding box center [315, 256] width 75 height 21
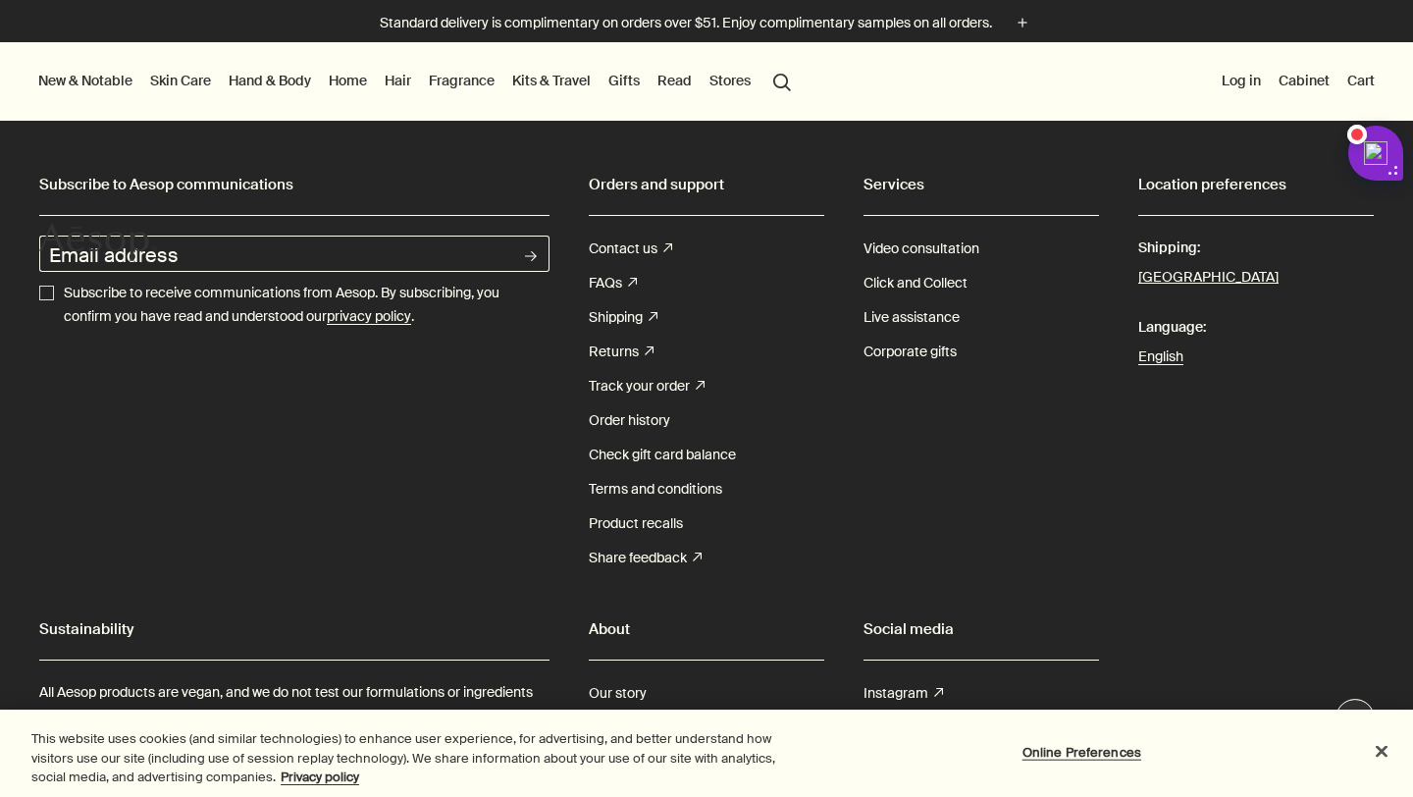
click at [190, 76] on link "Skin Care" at bounding box center [180, 81] width 69 height 26
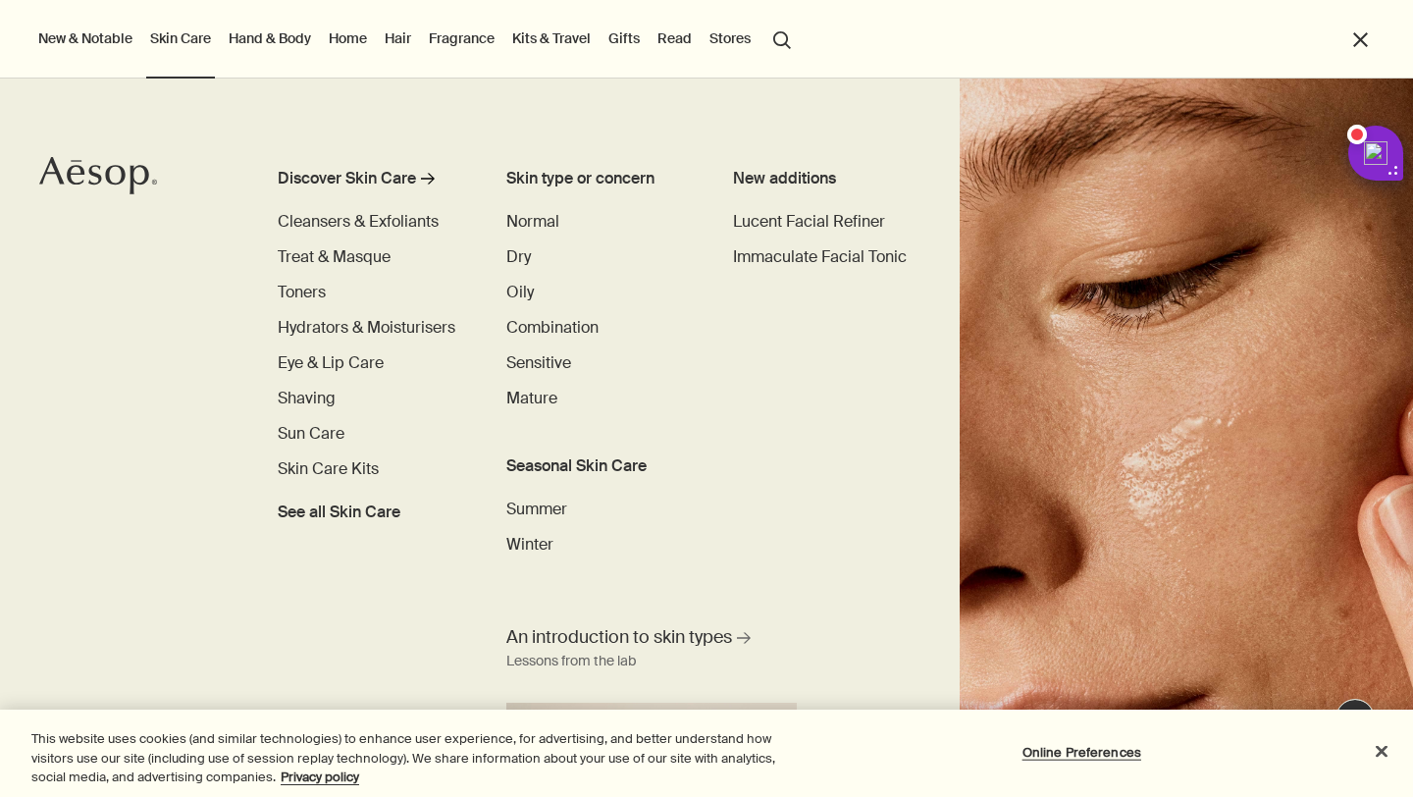
click at [287, 34] on link "Hand & Body" at bounding box center [270, 39] width 90 height 26
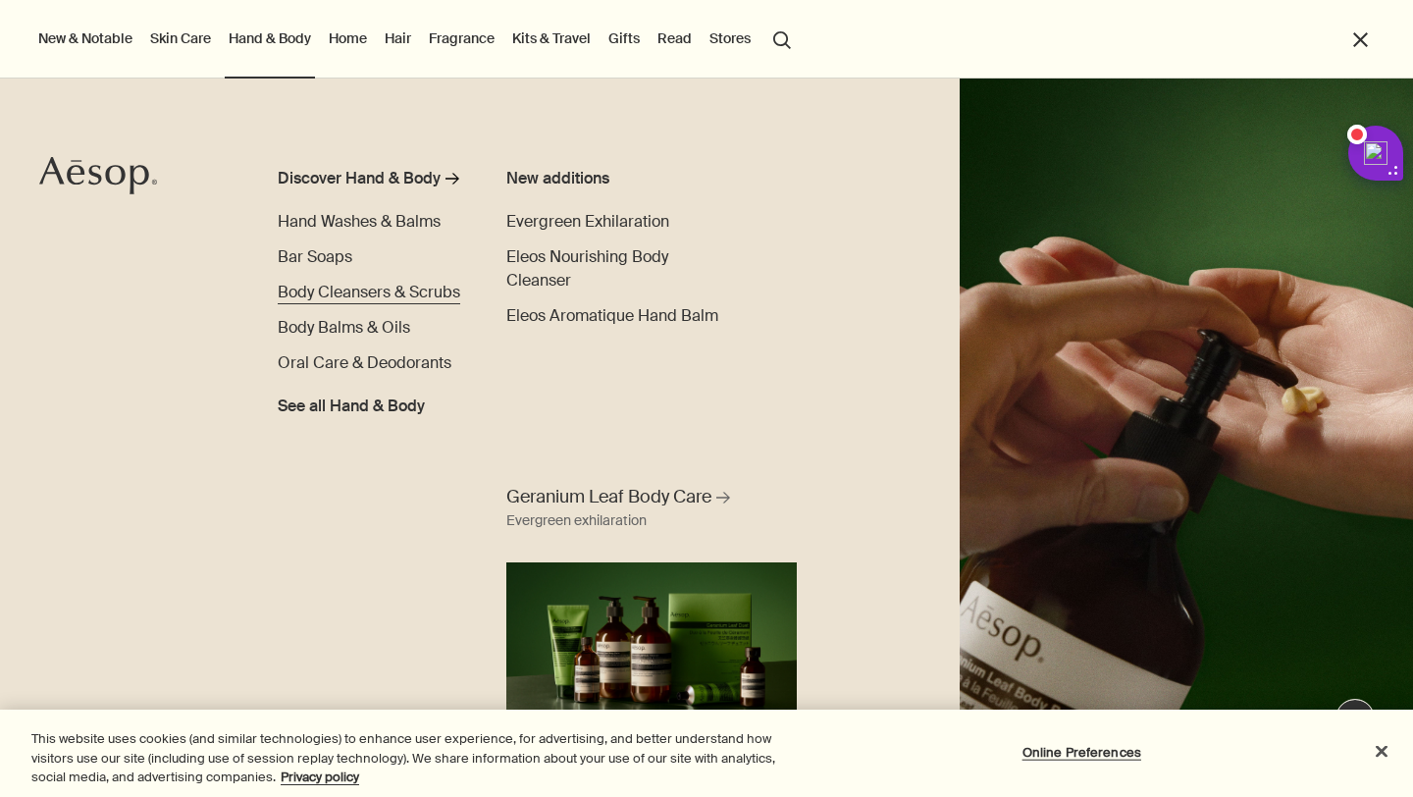
click at [449, 295] on span "Body Cleansers & Scrubs" at bounding box center [369, 292] width 183 height 21
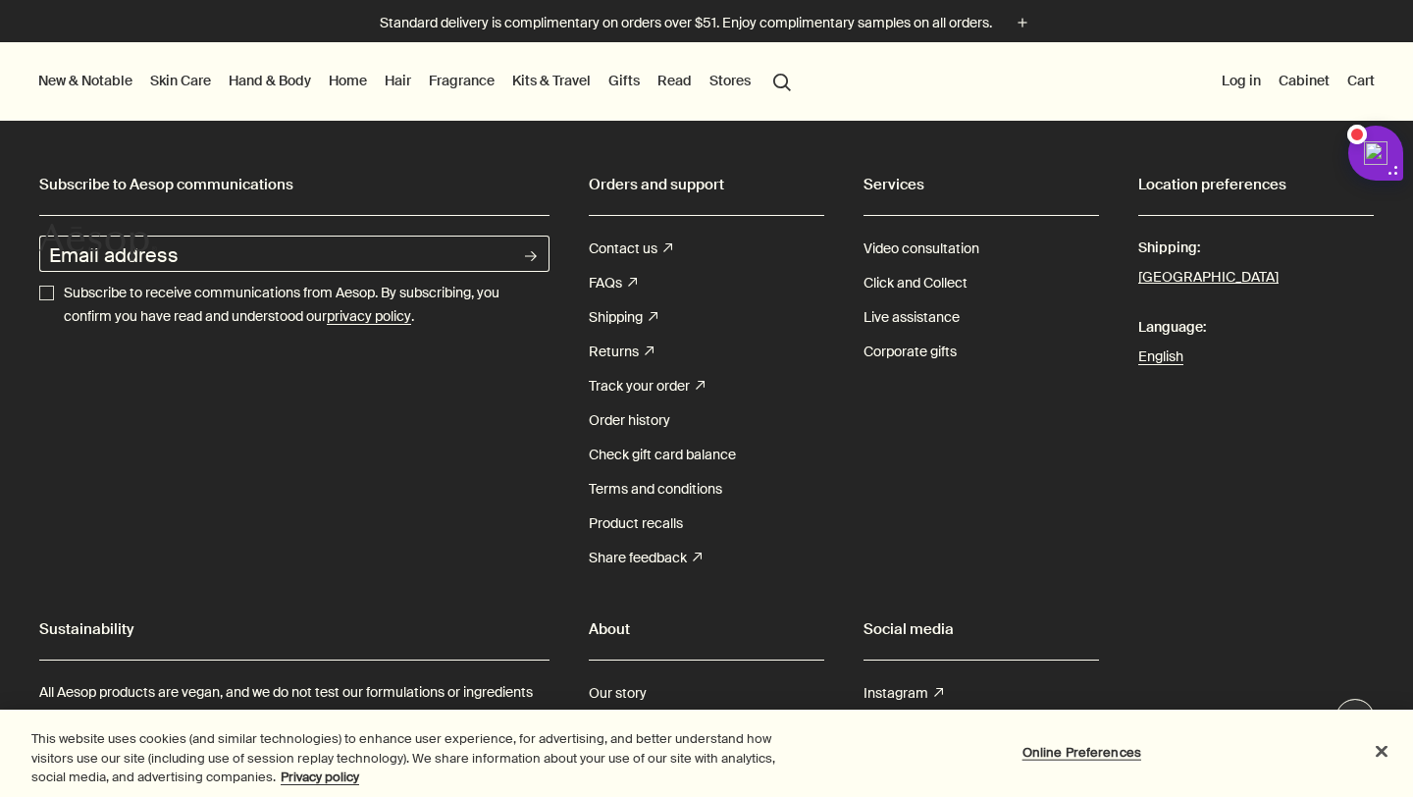
click at [269, 82] on link "Hand & Body" at bounding box center [270, 81] width 90 height 26
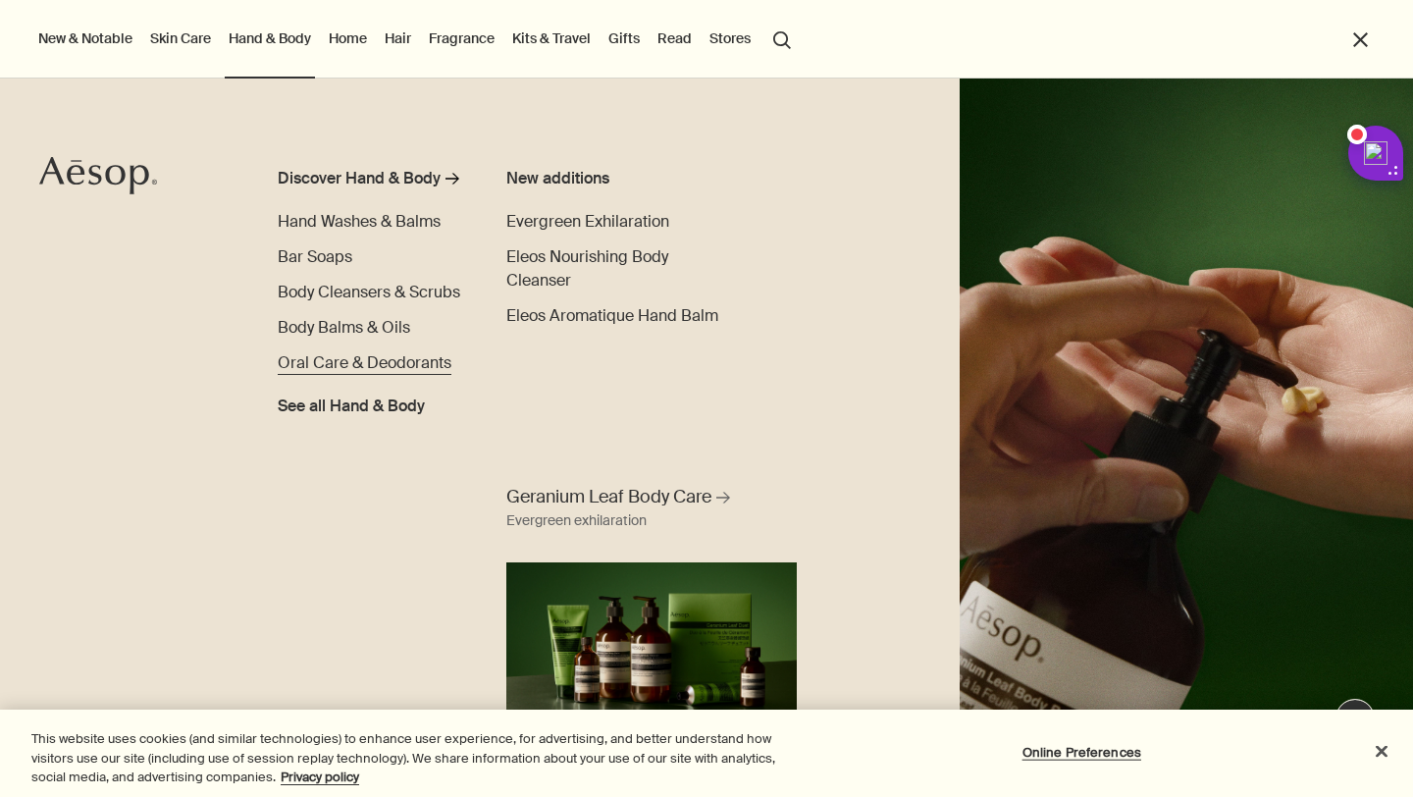
click at [382, 368] on span "Oral Care & Deodorants" at bounding box center [365, 362] width 174 height 21
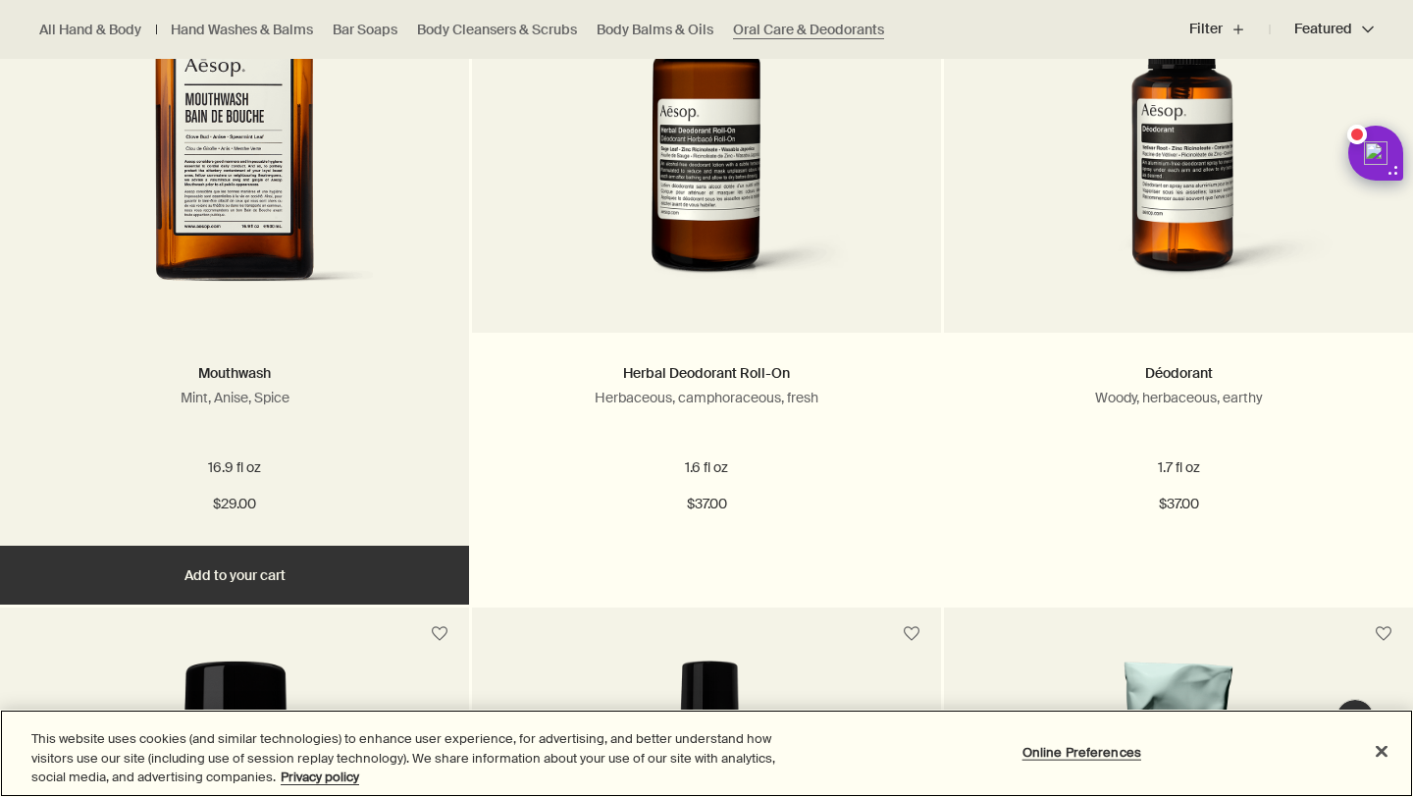
scroll to position [1060, 0]
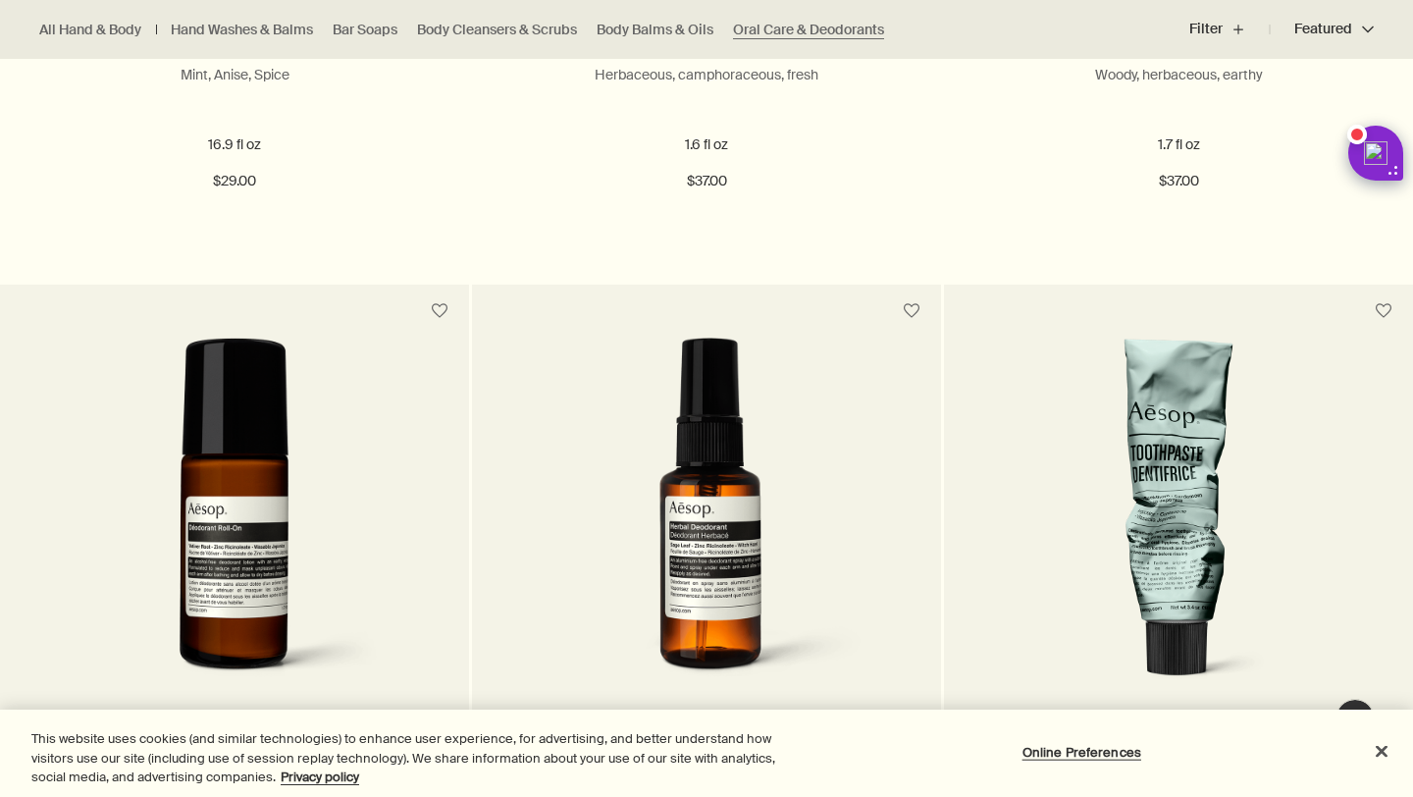
click at [1152, 452] on img at bounding box center [1179, 519] width 306 height 363
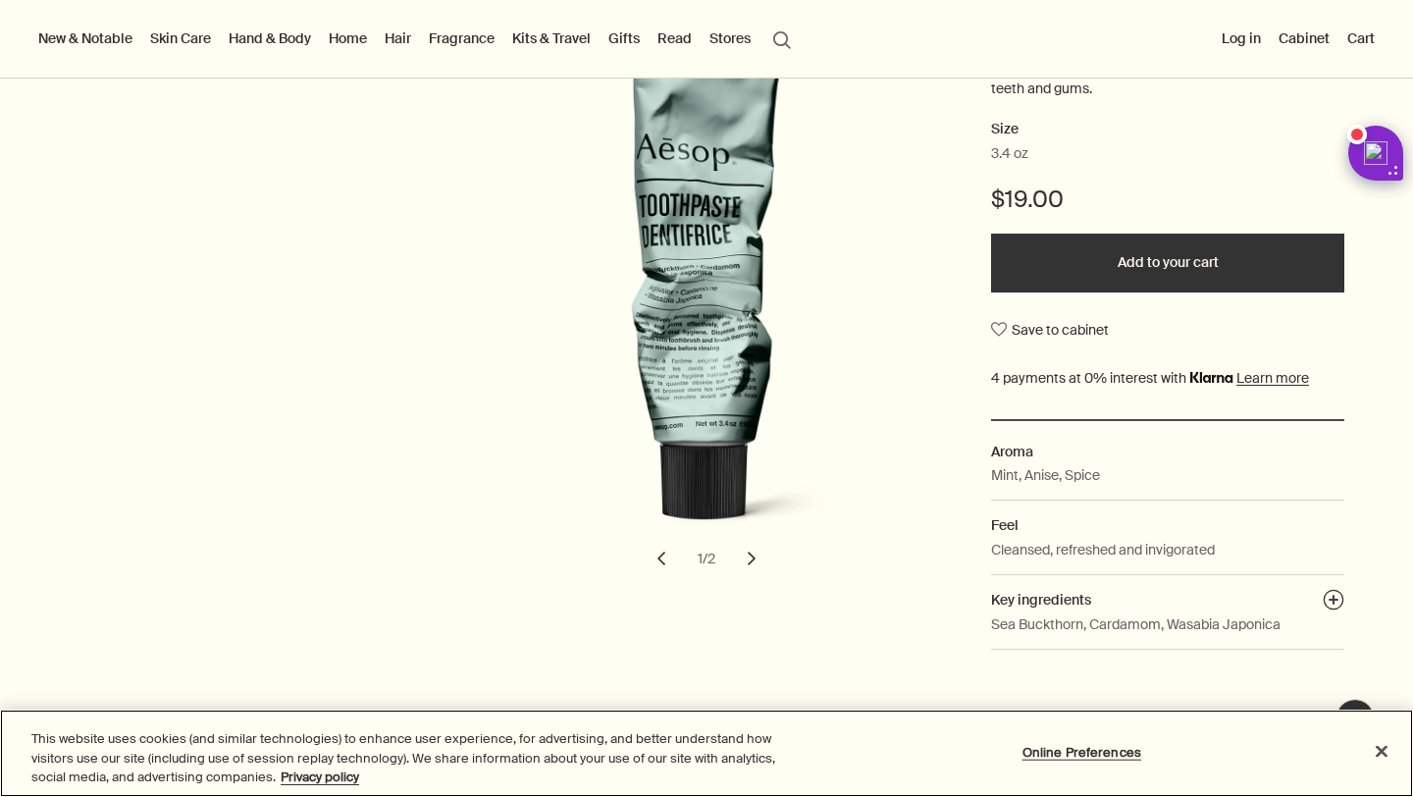
scroll to position [290, 0]
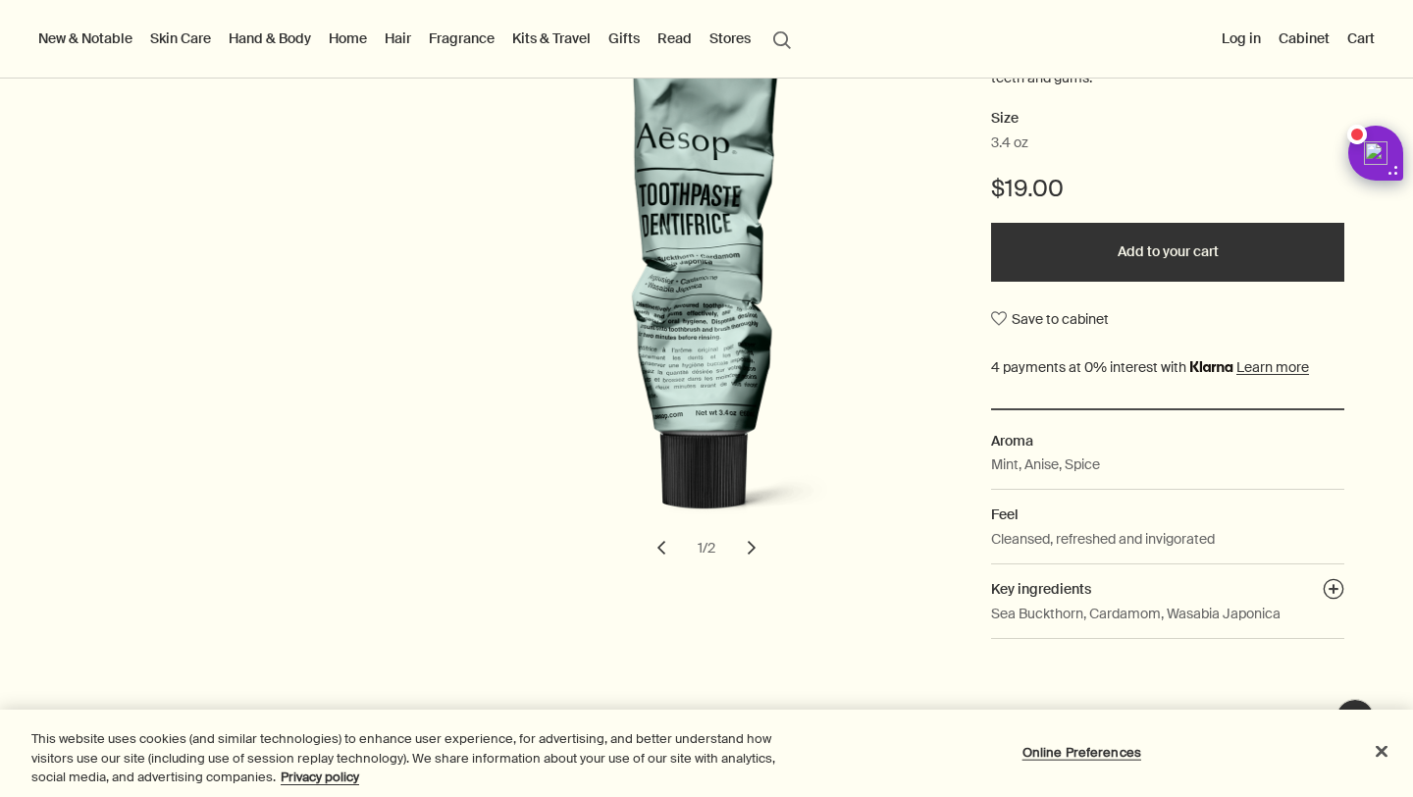
click at [758, 547] on button "chevron" at bounding box center [751, 547] width 43 height 43
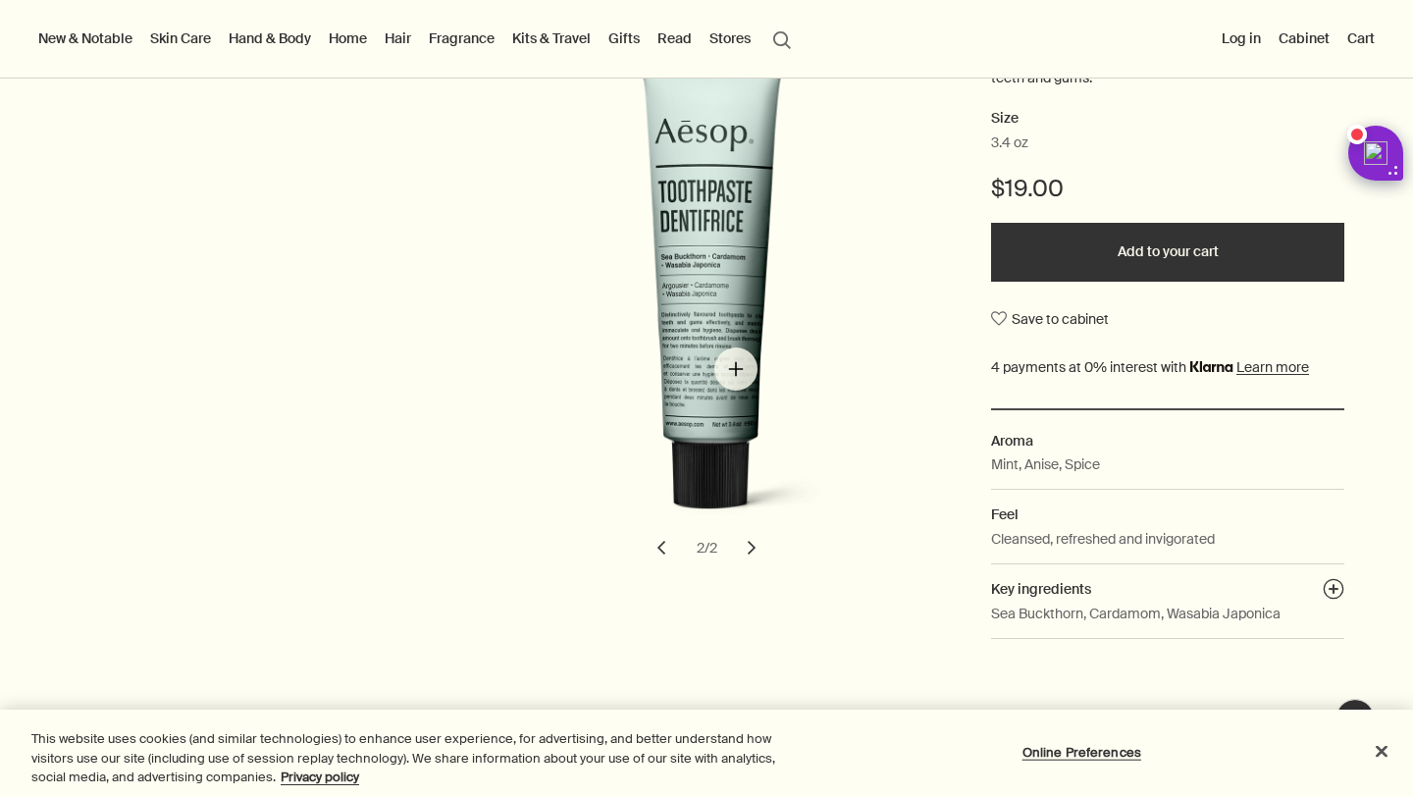
click at [736, 369] on img "Toothpaste" at bounding box center [713, 288] width 432 height 512
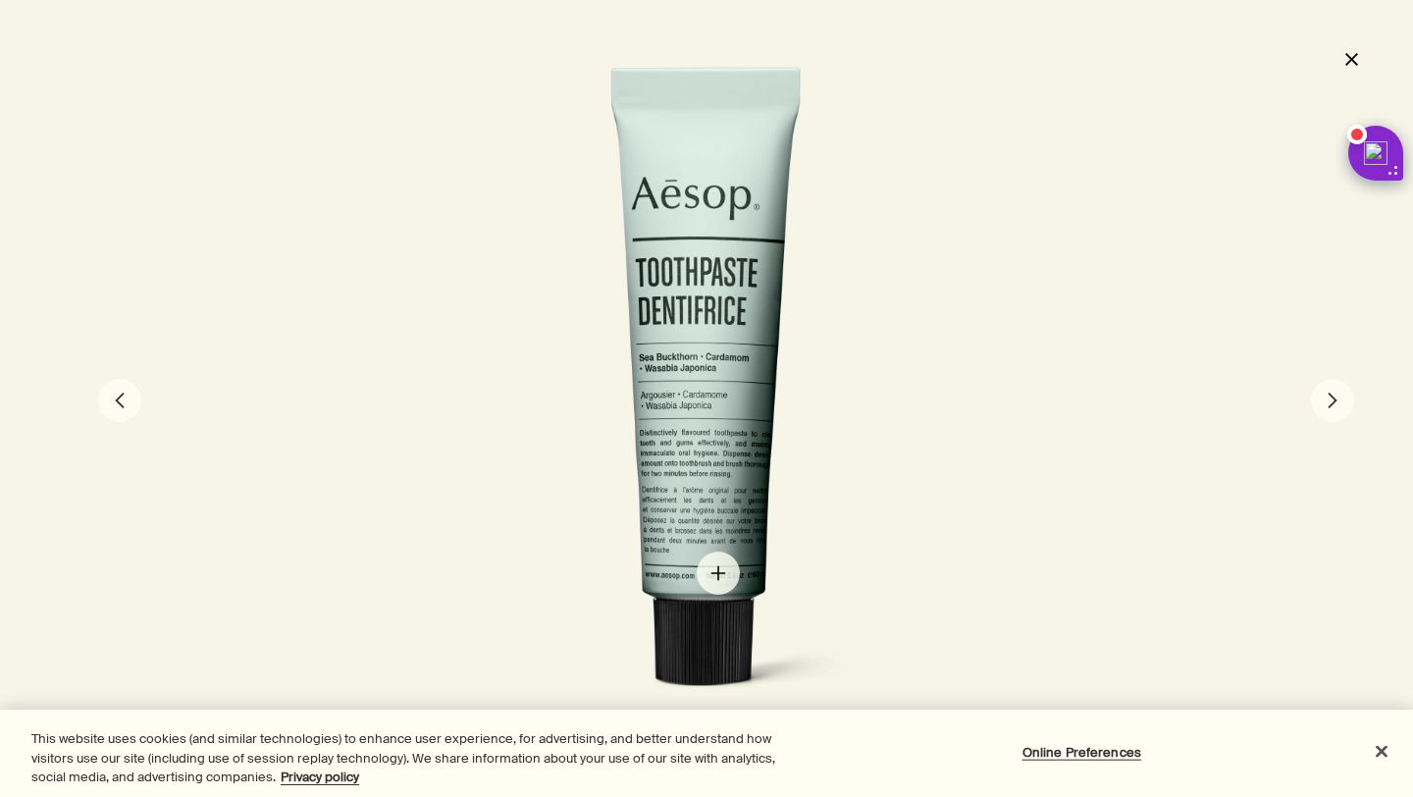
click at [718, 573] on div at bounding box center [706, 398] width 562 height 667
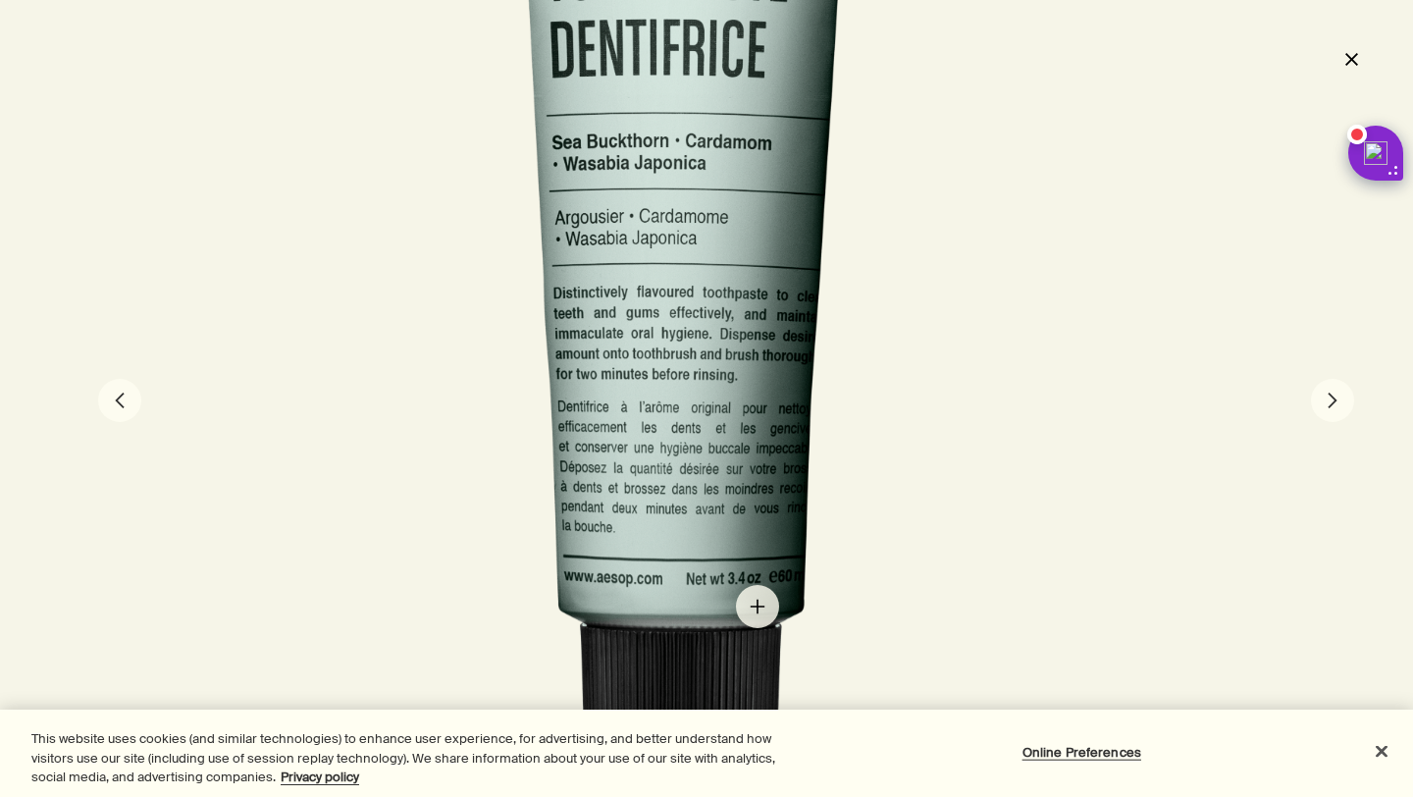
click at [758, 607] on div at bounding box center [686, 223] width 1125 height 1335
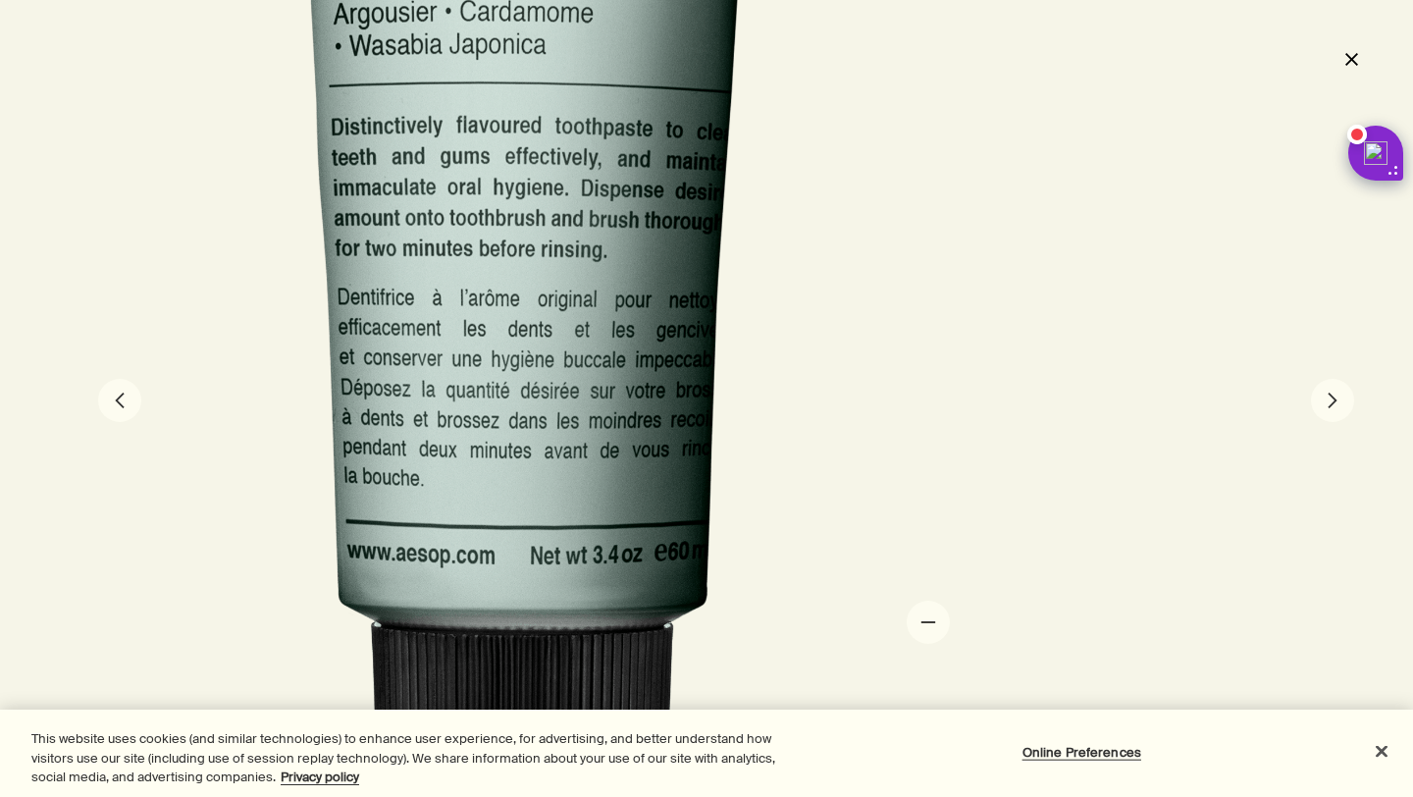
drag, startPoint x: 748, startPoint y: 634, endPoint x: 926, endPoint y: 620, distance: 178.2
click at [926, 620] on div at bounding box center [530, 23] width 1687 height 2002
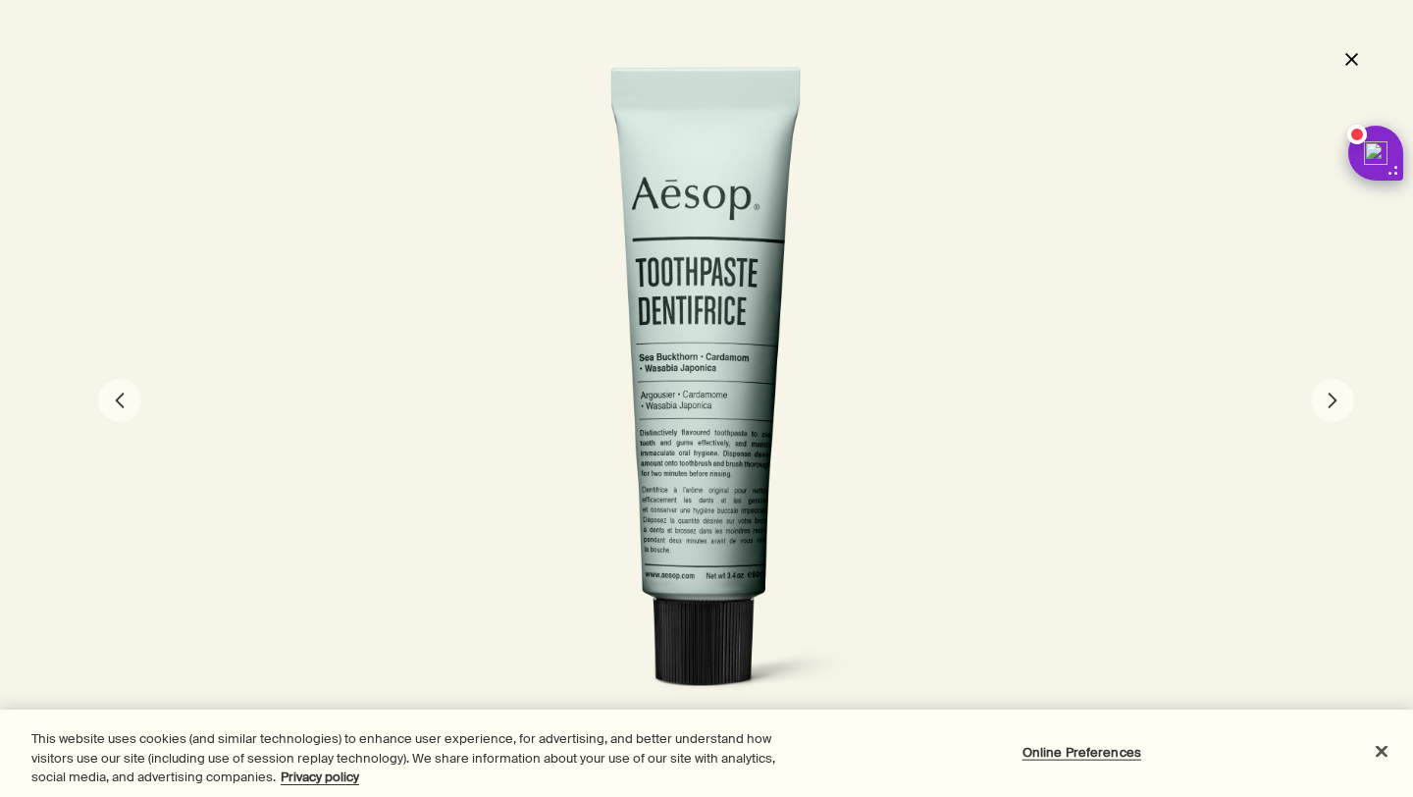
click at [1348, 61] on button "close" at bounding box center [1352, 58] width 24 height 33
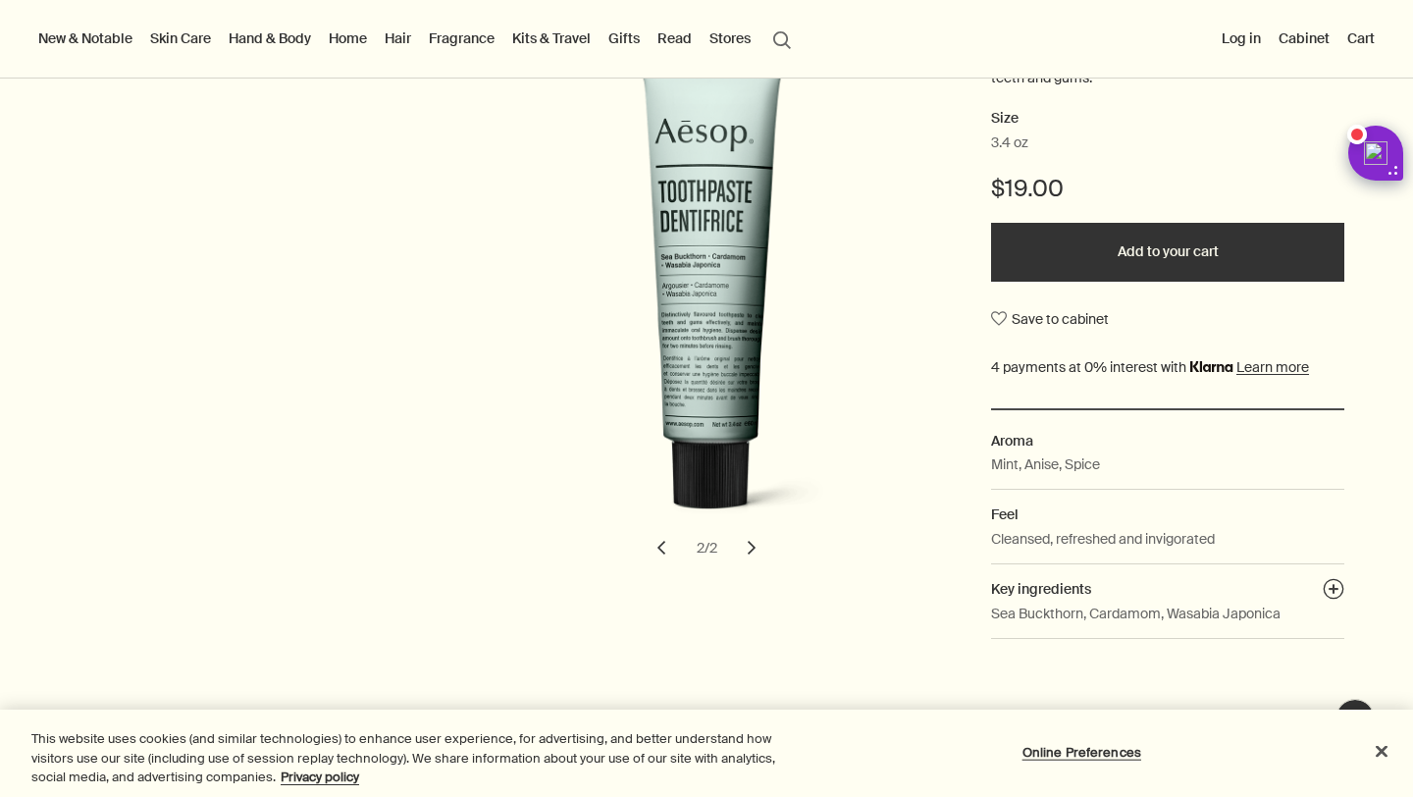
click at [294, 39] on link "Hand & Body" at bounding box center [270, 39] width 90 height 26
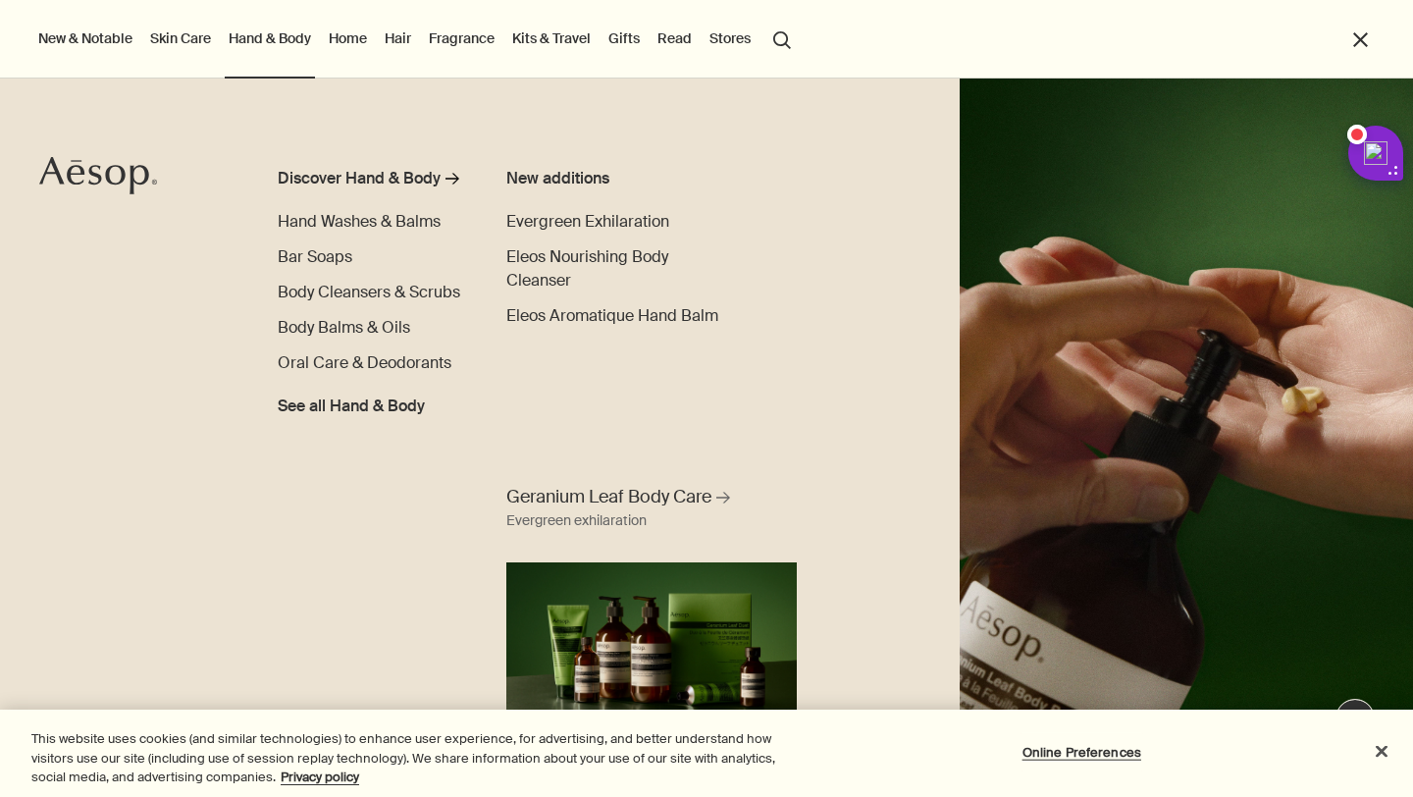
click at [356, 34] on link "Home" at bounding box center [348, 39] width 46 height 26
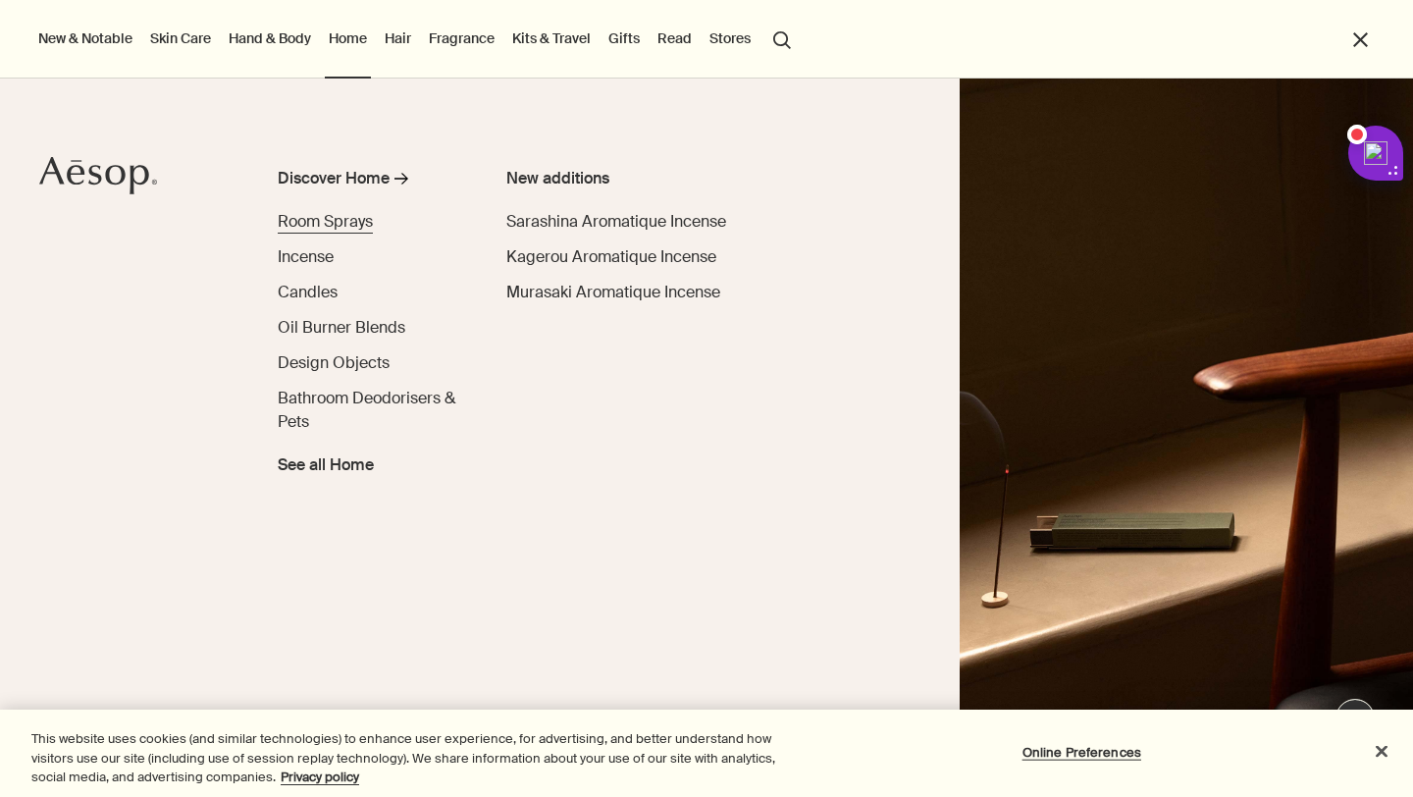
scroll to position [0, 0]
click at [361, 215] on span "Room Sprays" at bounding box center [325, 221] width 95 height 21
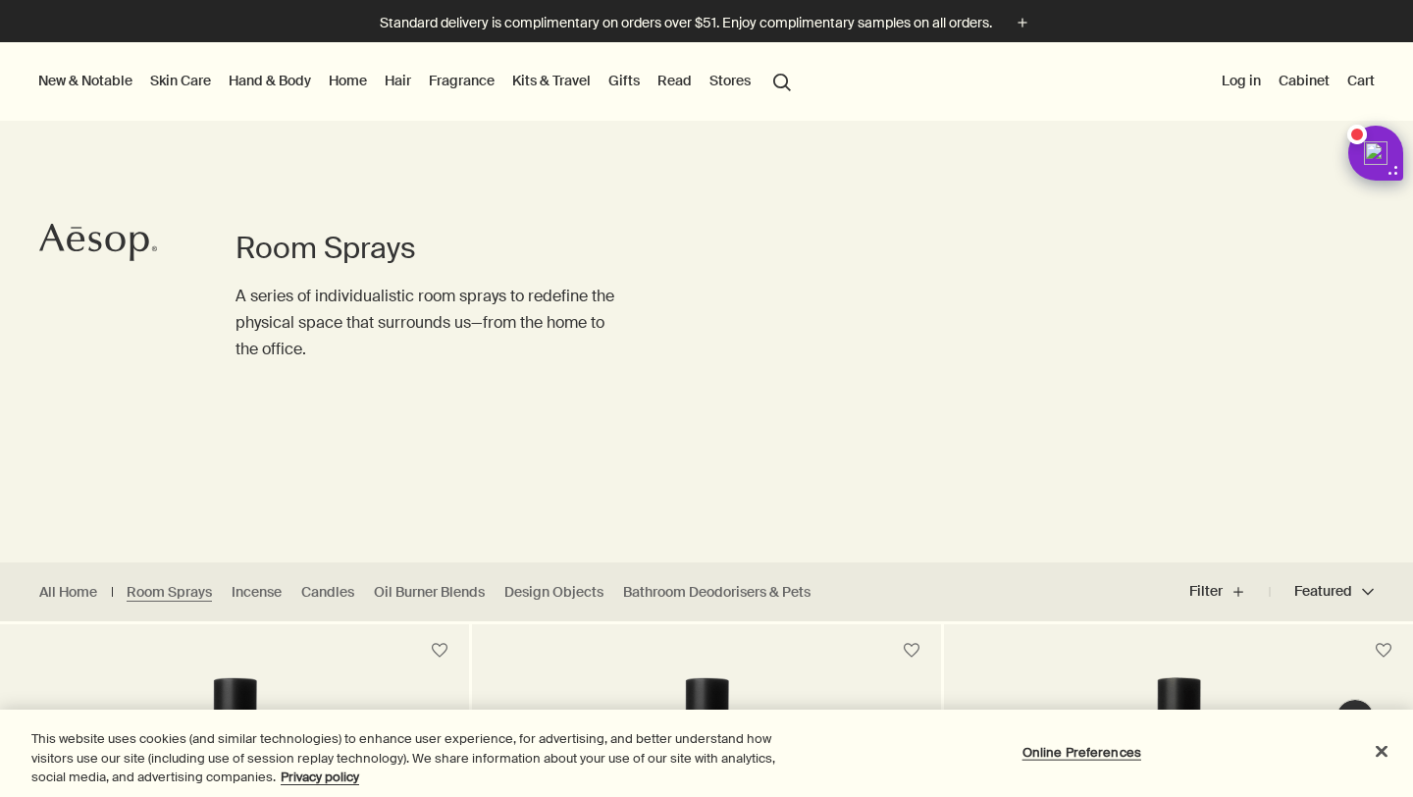
click at [400, 83] on link "Hair" at bounding box center [398, 81] width 34 height 26
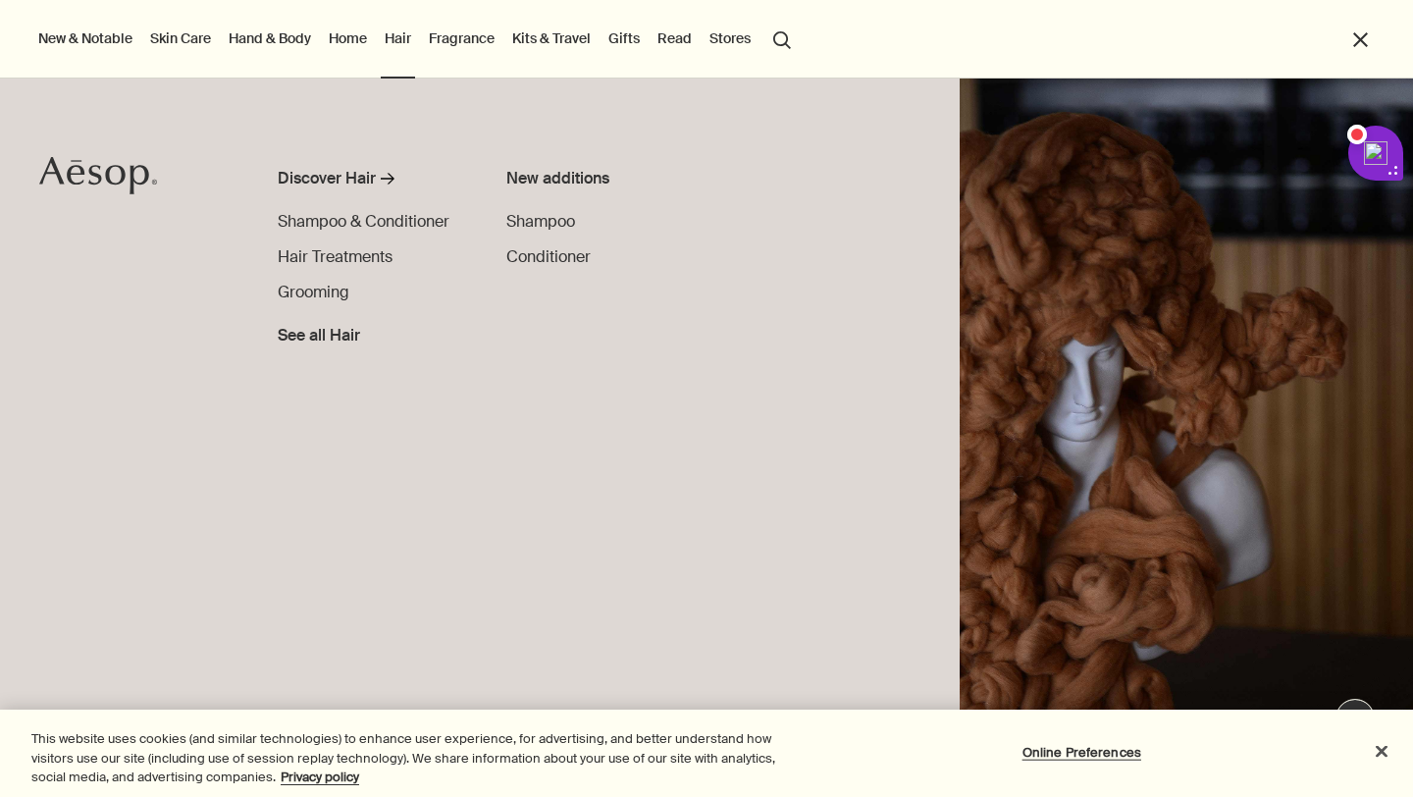
click at [469, 37] on link "Fragrance" at bounding box center [462, 39] width 74 height 26
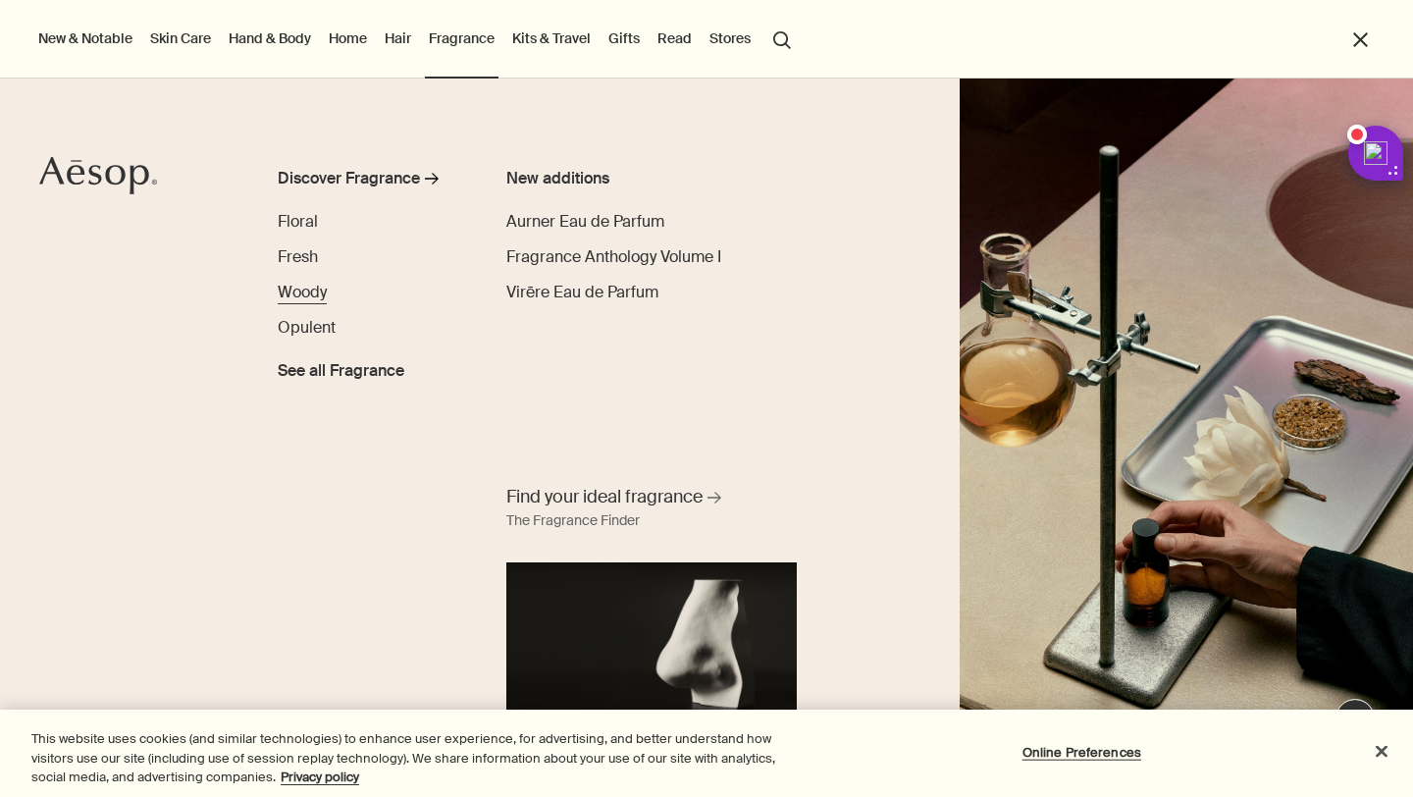
click at [296, 291] on span "Woody" at bounding box center [302, 292] width 49 height 21
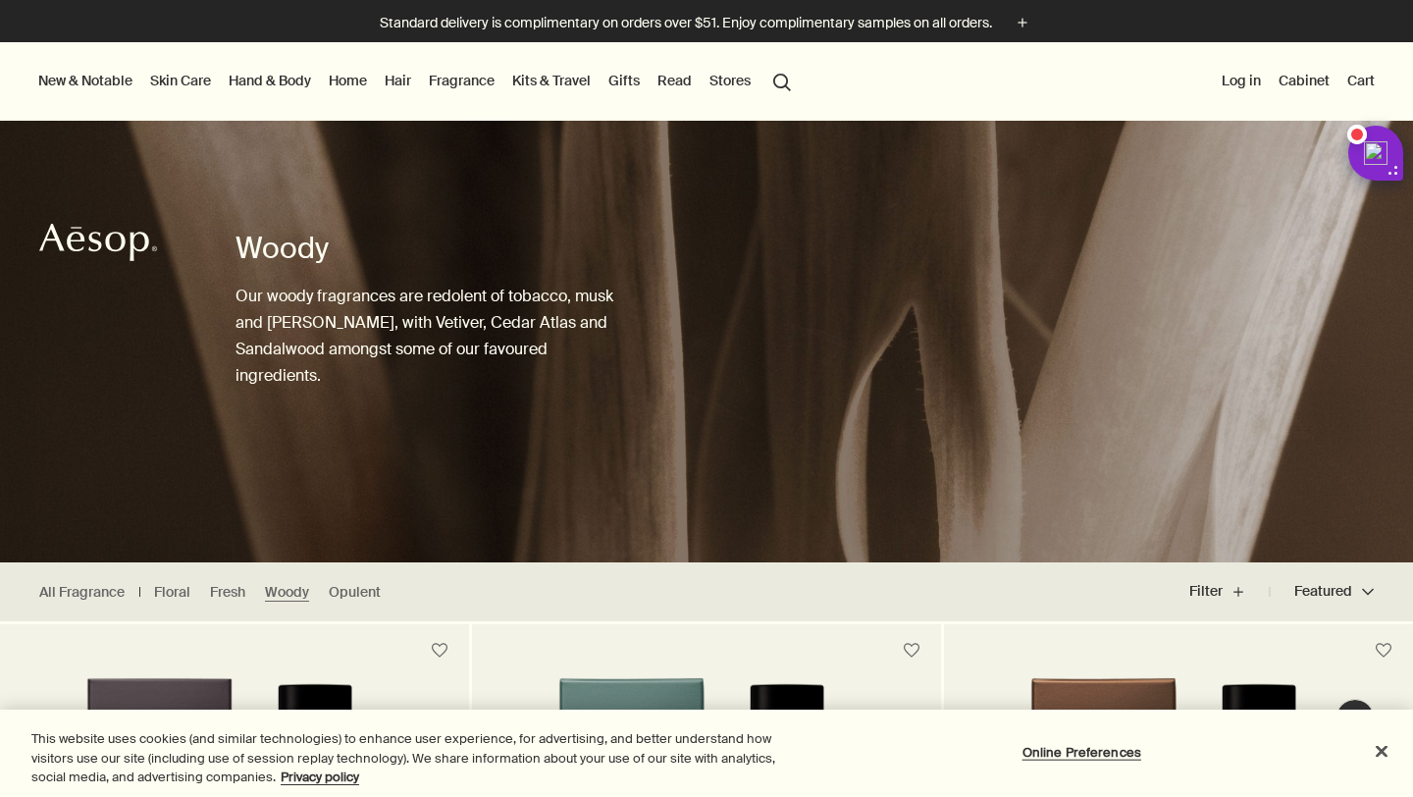
click at [172, 80] on link "Skin Care" at bounding box center [180, 81] width 69 height 26
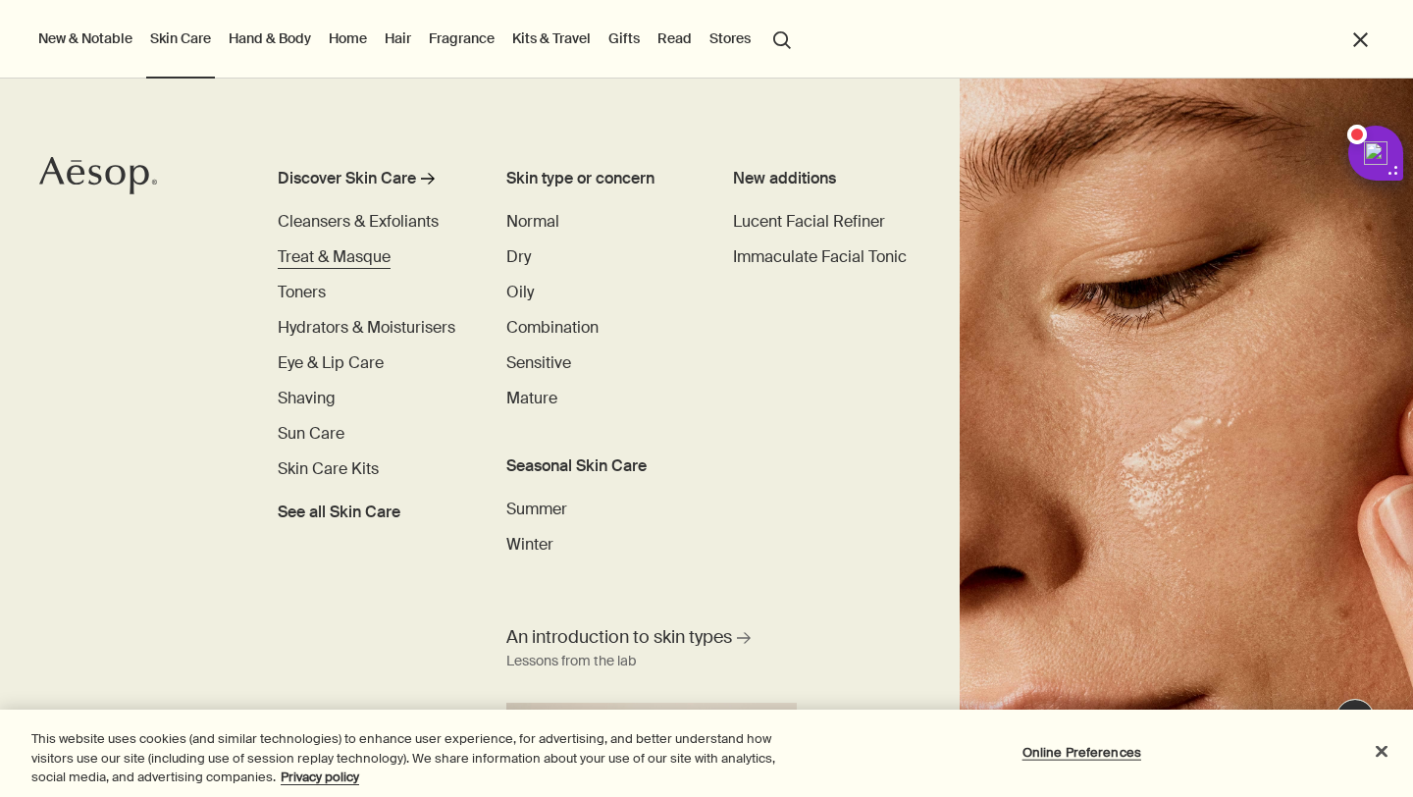
click at [368, 248] on span "Treat & Masque" at bounding box center [334, 256] width 113 height 21
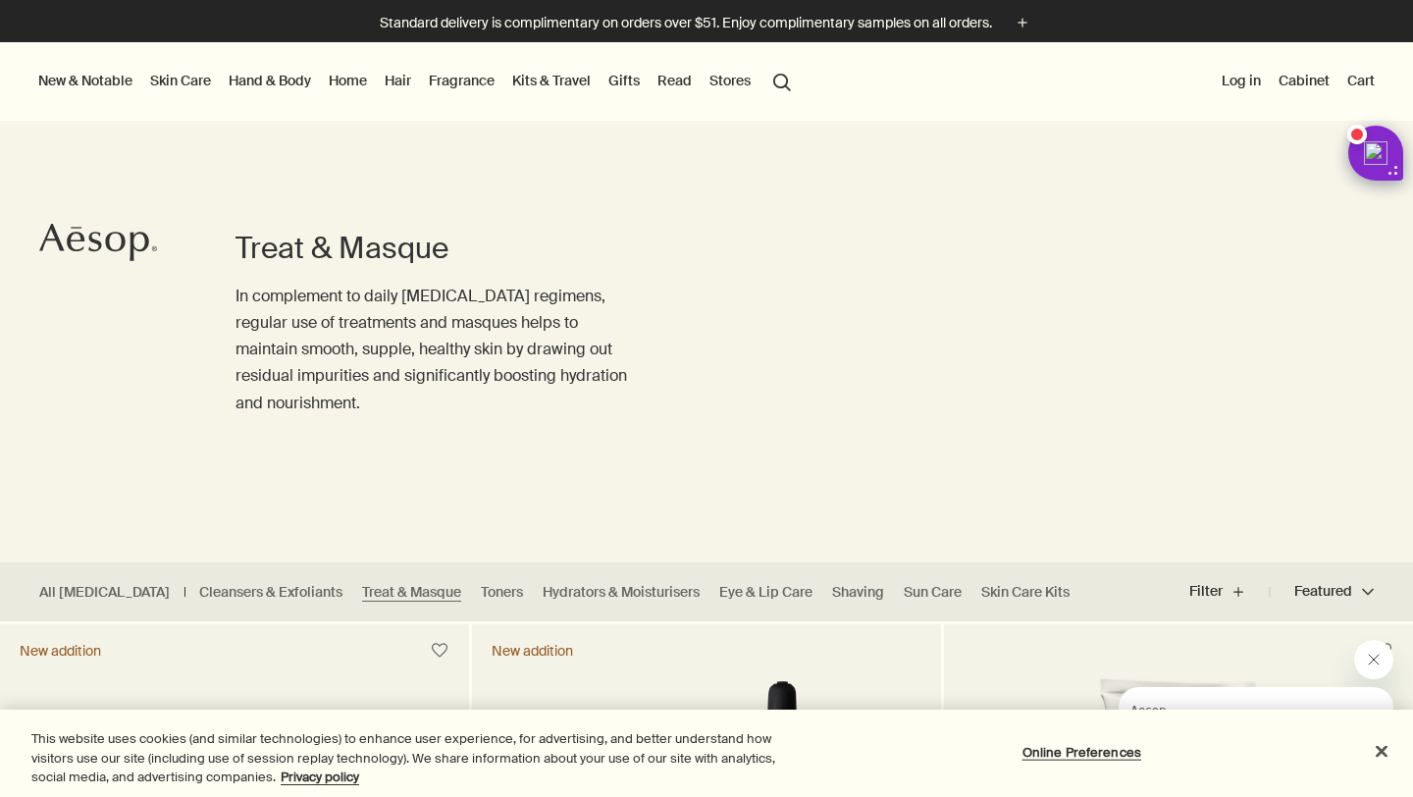
click at [198, 80] on link "Skin Care" at bounding box center [180, 81] width 69 height 26
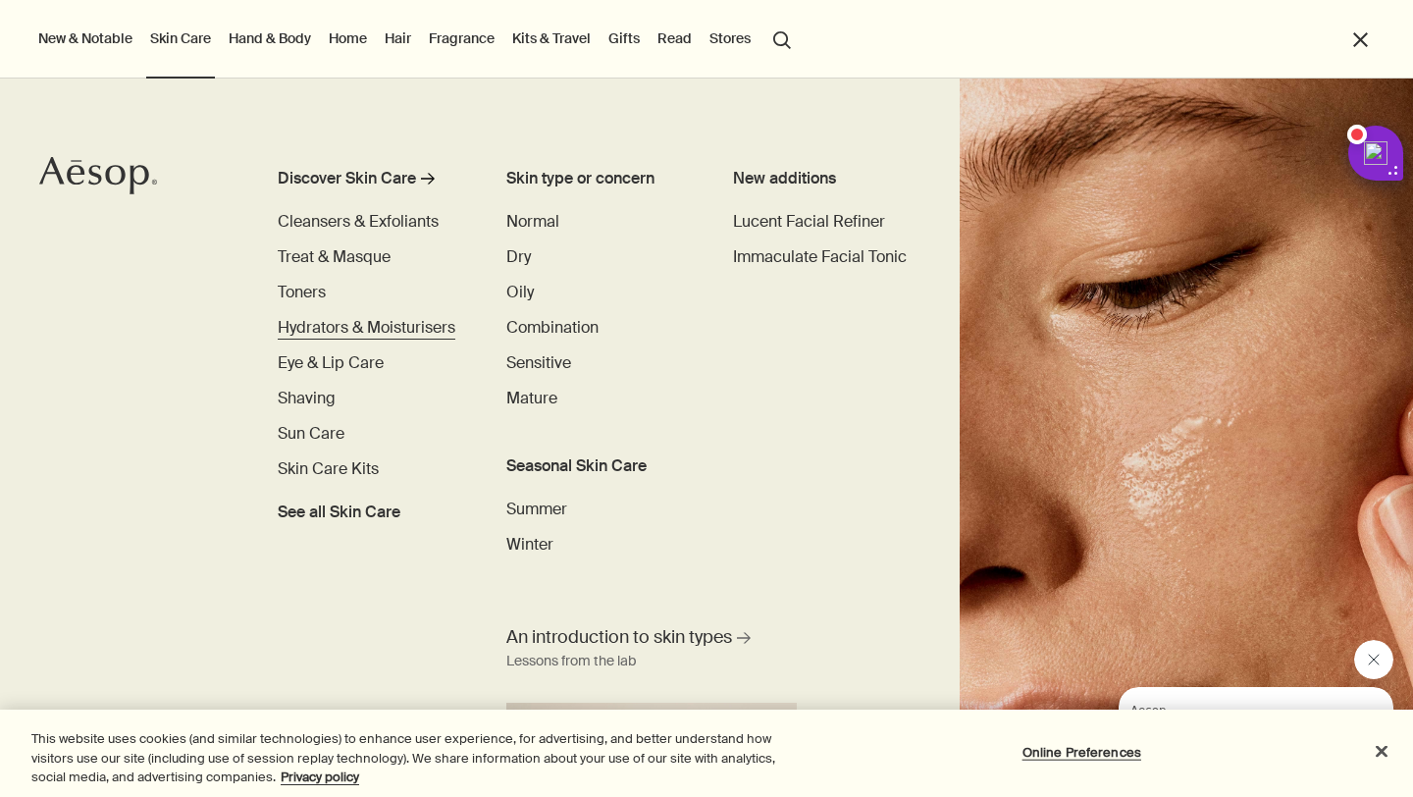
click at [401, 324] on span "Hydrators & Moisturisers" at bounding box center [367, 327] width 178 height 21
